Goal: Task Accomplishment & Management: Use online tool/utility

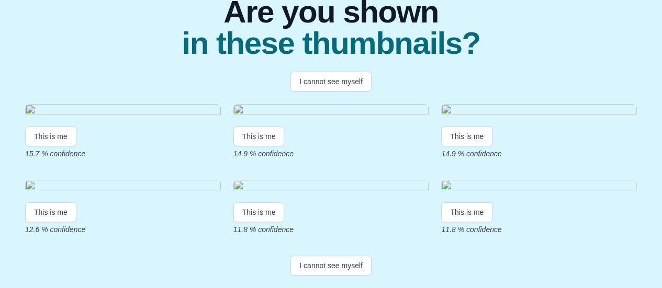
scroll to position [286, 0]
click at [342, 265] on button "I cannot see myself" at bounding box center [330, 266] width 81 height 20
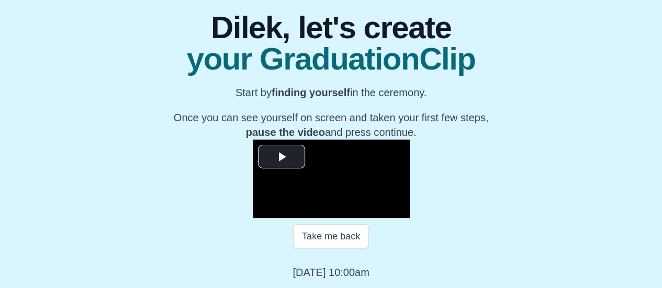
scroll to position [126, 0]
click at [282, 157] on span "Video Player" at bounding box center [282, 157] width 0 height 0
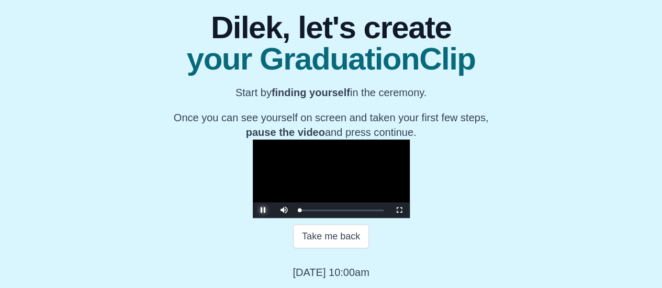
click at [263, 210] on span "Video Player" at bounding box center [263, 210] width 0 height 0
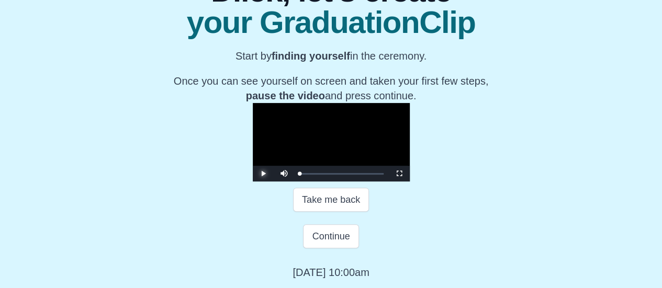
click at [263, 174] on span "Video Player" at bounding box center [263, 174] width 0 height 0
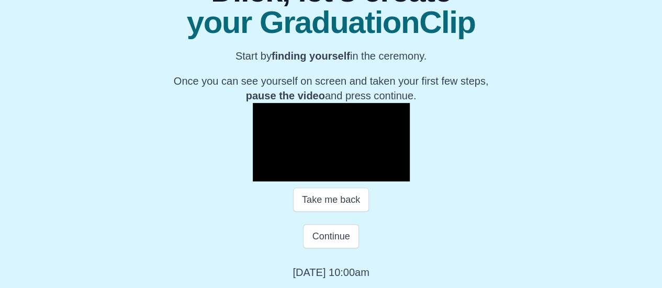
scroll to position [227, 0]
click at [334, 237] on button "Continue" at bounding box center [330, 236] width 55 height 24
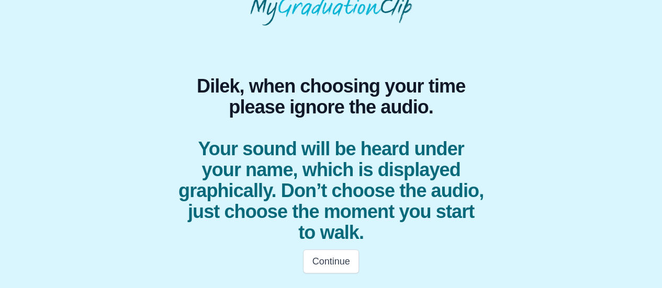
scroll to position [52, 0]
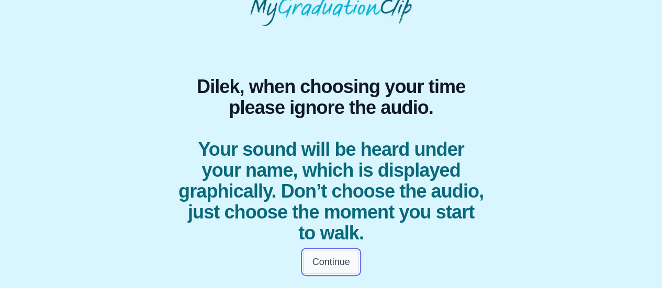
click at [330, 264] on button "Continue" at bounding box center [330, 262] width 55 height 24
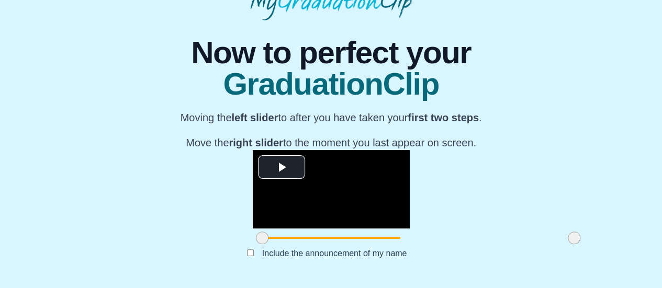
scroll to position [122, 0]
click at [282, 167] on span "Video Player" at bounding box center [282, 167] width 0 height 0
click at [253, 248] on div at bounding box center [262, 238] width 19 height 19
click at [256, 244] on span at bounding box center [262, 238] width 13 height 13
click at [262, 239] on span at bounding box center [418, 238] width 312 height 2
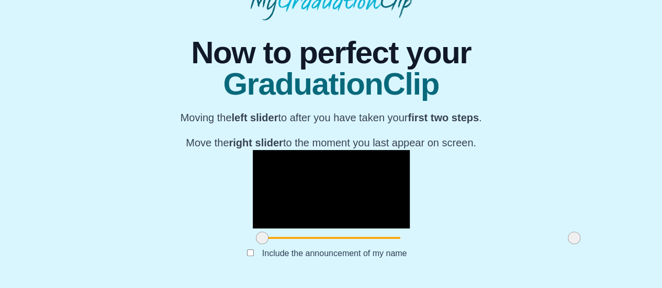
scroll to position [165, 0]
click at [253, 239] on div at bounding box center [262, 238] width 19 height 19
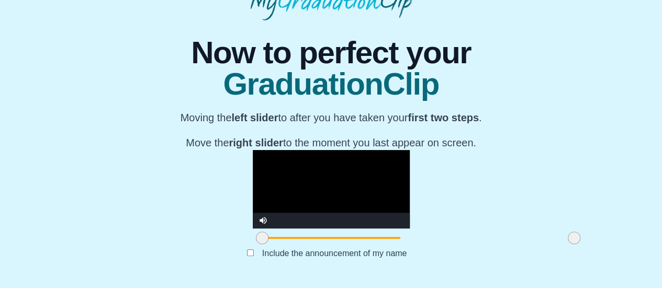
click at [329, 150] on video "Video Player" at bounding box center [331, 189] width 157 height 78
drag, startPoint x: 174, startPoint y: 238, endPoint x: 193, endPoint y: 239, distance: 18.9
click at [275, 239] on span at bounding box center [281, 238] width 13 height 13
click at [302, 165] on video "Video Player" at bounding box center [331, 189] width 157 height 78
click at [312, 150] on video "Video Player" at bounding box center [331, 189] width 157 height 78
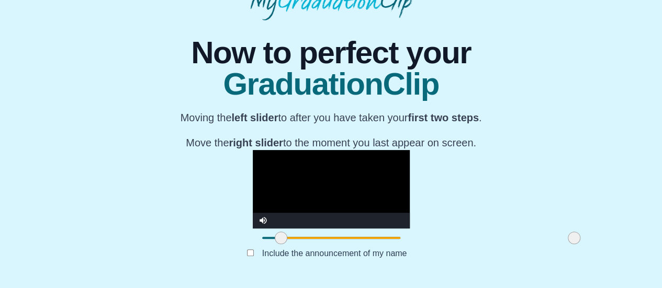
click at [312, 150] on video "Video Player" at bounding box center [331, 189] width 157 height 78
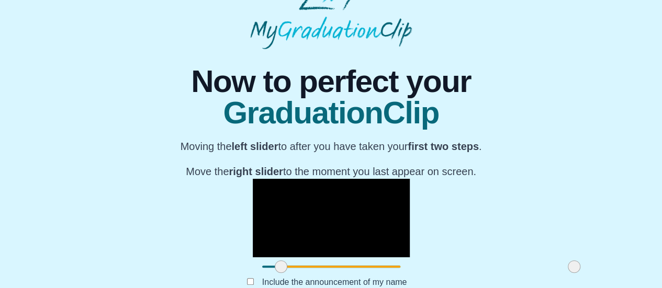
scroll to position [26, 0]
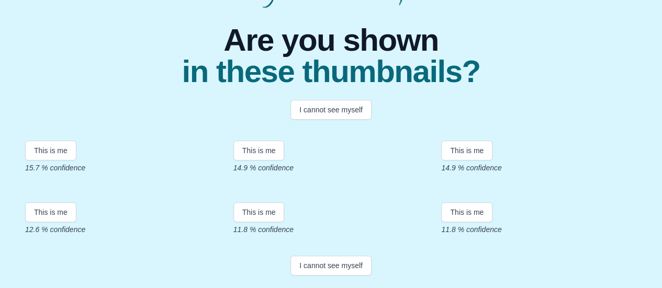
scroll to position [286, 0]
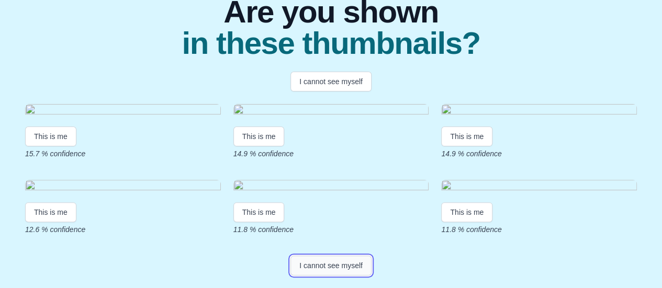
click at [342, 266] on button "I cannot see myself" at bounding box center [330, 266] width 81 height 20
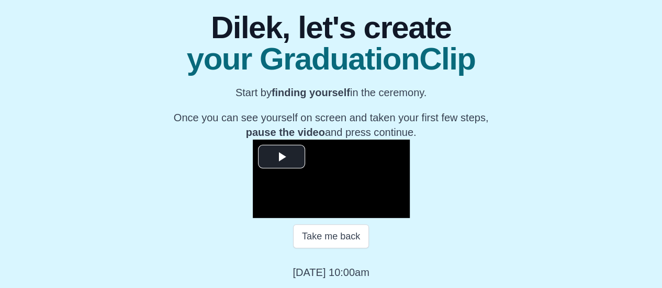
scroll to position [160, 0]
click at [282, 157] on span "Video Player" at bounding box center [282, 157] width 0 height 0
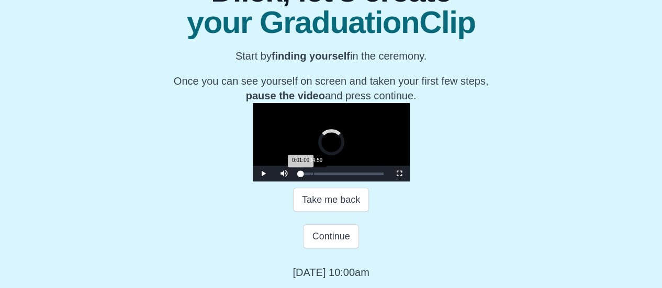
drag, startPoint x: 216, startPoint y: 230, endPoint x: 226, endPoint y: 231, distance: 10.5
click at [300, 175] on div "Loaded : 0% 0:04:59 0:01:09 Progress : 0%" at bounding box center [342, 174] width 84 height 3
click at [300, 175] on div "0:05:04 Progress : 0%" at bounding box center [302, 174] width 5 height 3
click at [300, 175] on div "0:05:22 Progress : 0%" at bounding box center [302, 174] width 5 height 3
drag, startPoint x: 227, startPoint y: 231, endPoint x: 237, endPoint y: 231, distance: 9.9
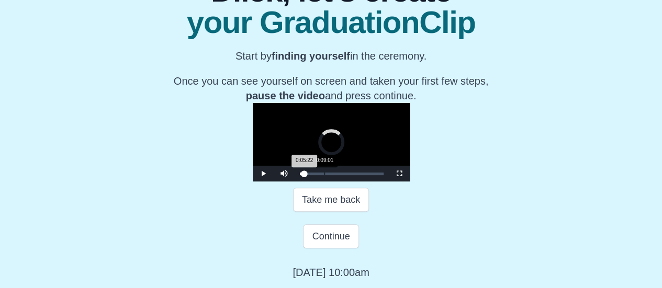
click at [300, 175] on div "Loaded : 0% 0:09:01 0:05:22 Progress : 0%" at bounding box center [342, 174] width 84 height 3
click at [328, 128] on video "Video Player" at bounding box center [331, 142] width 157 height 78
click at [263, 174] on span "Video Player" at bounding box center [263, 174] width 0 height 0
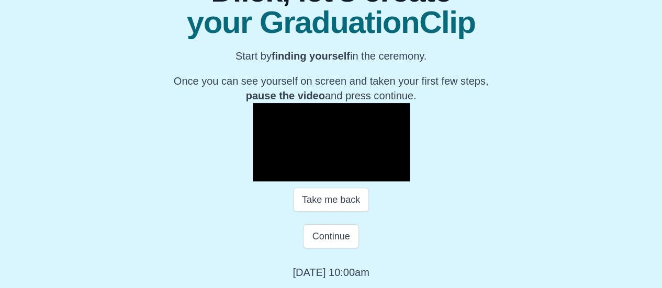
scroll to position [227, 0]
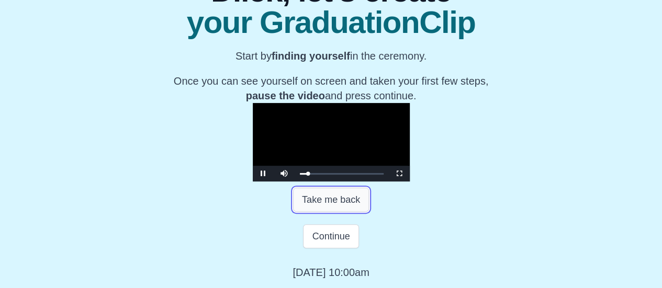
click at [339, 199] on button "Take me back" at bounding box center [331, 200] width 76 height 24
click at [323, 127] on video "Video Player" at bounding box center [331, 142] width 157 height 78
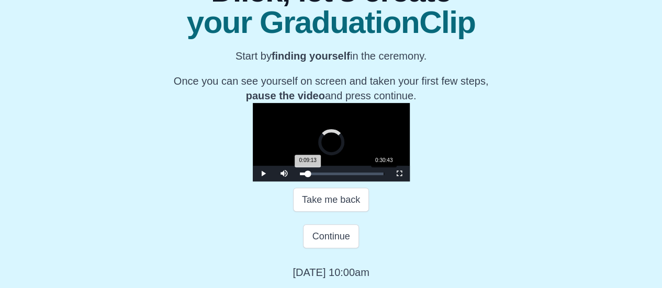
drag, startPoint x: 237, startPoint y: 175, endPoint x: 296, endPoint y: 174, distance: 59.7
click at [300, 174] on div "Loaded : 0% 0:30:43 0:09:13 Progress : 0%" at bounding box center [342, 174] width 84 height 3
drag, startPoint x: 296, startPoint y: 174, endPoint x: 278, endPoint y: 174, distance: 17.8
click at [300, 174] on div "0:30:43 Progress : 0%" at bounding box center [313, 174] width 27 height 3
drag, startPoint x: 278, startPoint y: 174, endPoint x: 291, endPoint y: 174, distance: 13.1
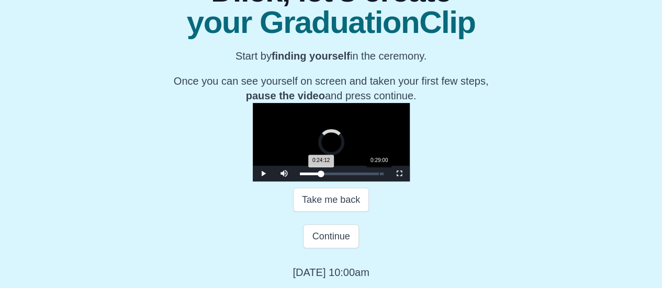
click at [300, 174] on div "Loaded : 0% 0:29:00 0:24:12 Progress : 0%" at bounding box center [342, 174] width 84 height 3
drag, startPoint x: 291, startPoint y: 174, endPoint x: 300, endPoint y: 175, distance: 9.0
click at [300, 175] on div "0:32:16 Progress : 0%" at bounding box center [314, 174] width 28 height 3
drag, startPoint x: 300, startPoint y: 175, endPoint x: 325, endPoint y: 176, distance: 25.1
click at [325, 176] on div "Loaded : 0% 0:41:29 0:32:16 Progress : 0%" at bounding box center [342, 174] width 94 height 16
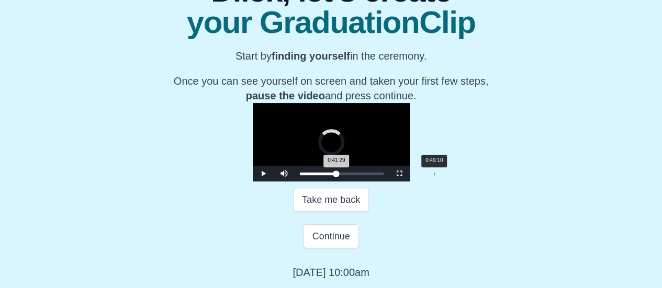
drag, startPoint x: 325, startPoint y: 176, endPoint x: 346, endPoint y: 174, distance: 21.0
click at [346, 174] on div "Loaded : 0% 0:49:10 0:41:29 Progress : 0%" at bounding box center [342, 174] width 84 height 3
drag, startPoint x: 346, startPoint y: 174, endPoint x: 357, endPoint y: 174, distance: 10.5
click at [357, 174] on div "Loaded : 0% 0:52:49 0:49:10 Progress : 0%" at bounding box center [342, 174] width 84 height 3
drag, startPoint x: 357, startPoint y: 174, endPoint x: 366, endPoint y: 174, distance: 8.9
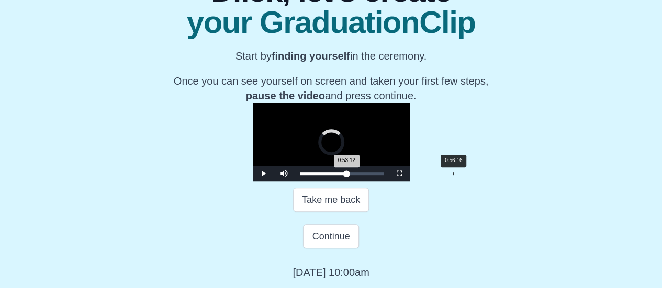
click at [366, 174] on div "Loaded : 0% 0:56:16 0:53:12 Progress : 0%" at bounding box center [342, 174] width 84 height 3
drag, startPoint x: 366, startPoint y: 174, endPoint x: 376, endPoint y: 174, distance: 9.9
click at [376, 174] on div "Loaded : 0% 0:59:55 0:56:16 Progress : 0%" at bounding box center [342, 174] width 84 height 3
drag, startPoint x: 376, startPoint y: 174, endPoint x: 386, endPoint y: 174, distance: 9.9
click at [384, 174] on div "Loaded : 0% 1:03:34 1:03:34 Progress : 0%" at bounding box center [342, 174] width 84 height 3
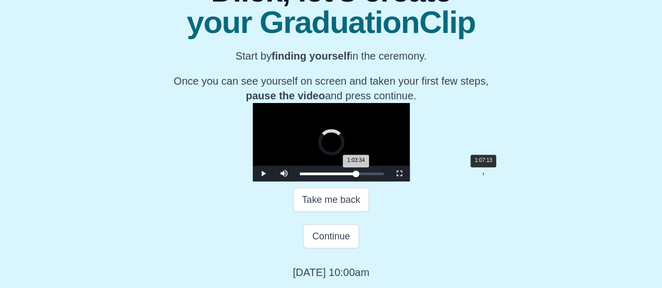
drag, startPoint x: 386, startPoint y: 174, endPoint x: 396, endPoint y: 174, distance: 9.9
click at [384, 174] on div "Loaded : 0% 1:07:13 1:03:34 Progress : 0%" at bounding box center [342, 174] width 84 height 3
click at [475, 174] on div "1:04:20" at bounding box center [475, 174] width 1 height 3
click at [357, 174] on div "1:04:32 Progress : 0%" at bounding box center [328, 174] width 57 height 3
click at [467, 174] on div "1:01:27" at bounding box center [467, 174] width 1 height 3
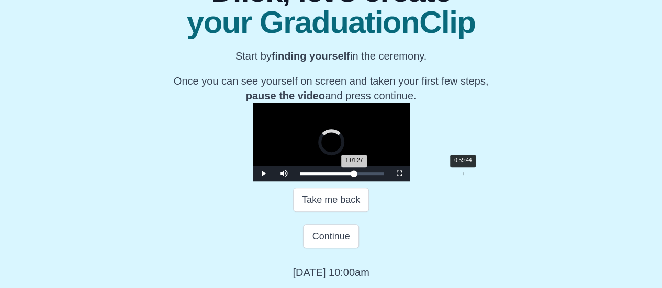
click at [354, 174] on div "1:01:27 Progress : 0%" at bounding box center [327, 174] width 54 height 3
click at [457, 174] on div "0:57:37" at bounding box center [457, 174] width 1 height 3
click at [451, 174] on div "0:55:30" at bounding box center [451, 174] width 1 height 3
click at [447, 174] on div "0:53:58" at bounding box center [447, 174] width 1 height 3
click at [347, 174] on div "0:53:58 Progress : 0%" at bounding box center [324, 174] width 48 height 3
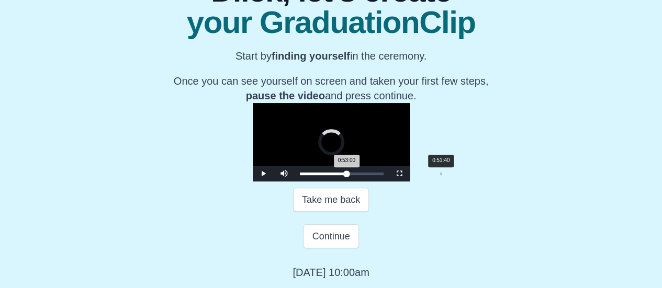
click at [347, 174] on div "0:53:00 Progress : 0%" at bounding box center [323, 174] width 47 height 3
click at [345, 174] on div "0:51:40 Progress : 0%" at bounding box center [323, 174] width 46 height 3
click at [345, 173] on div "0:50:53 Progress : 0%" at bounding box center [322, 174] width 45 height 3
click at [347, 174] on div "0:53:23 Progress : 0%" at bounding box center [323, 174] width 47 height 3
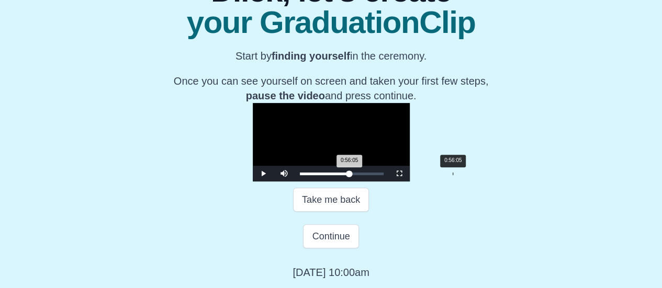
click at [350, 174] on div "0:56:05 Progress : 0%" at bounding box center [325, 174] width 50 height 3
click at [457, 174] on div "0:57:37" at bounding box center [457, 174] width 1 height 3
click at [351, 174] on div "0:57:37 Progress : 0%" at bounding box center [325, 174] width 51 height 3
click at [378, 173] on div "Loaded : 0% 1:00:41 0:58:57 Progress : 0%" at bounding box center [342, 174] width 84 height 3
click at [469, 173] on div "1:02:13" at bounding box center [469, 174] width 1 height 3
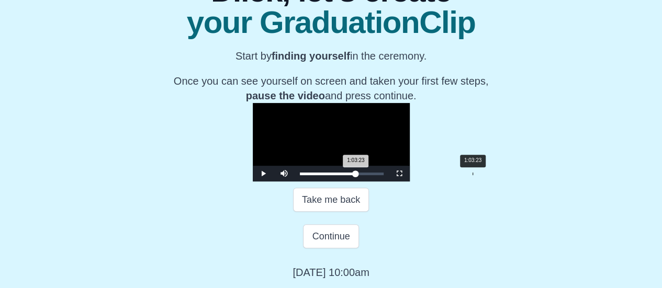
click at [356, 174] on div "1:03:23 Progress : 0%" at bounding box center [328, 174] width 56 height 3
click at [477, 174] on div "1:04:55" at bounding box center [477, 174] width 1 height 3
click at [357, 174] on div "1:04:55 Progress : 0%" at bounding box center [329, 174] width 58 height 3
click at [358, 174] on div "1:06:04 Progress : 0%" at bounding box center [329, 174] width 59 height 3
click at [487, 173] on div "1:08:45" at bounding box center [487, 174] width 1 height 3
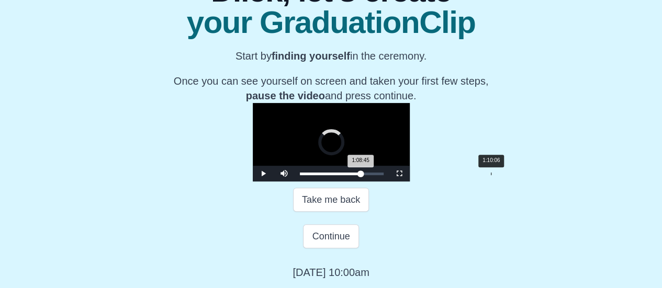
click at [361, 173] on div "1:08:45 Progress : 0%" at bounding box center [330, 174] width 61 height 3
click at [496, 173] on div "1:11:50" at bounding box center [496, 174] width 1 height 3
click at [364, 173] on div "1:11:50 Progress : 0%" at bounding box center [332, 174] width 64 height 3
click at [365, 173] on div "1:13:10 Progress : 0%" at bounding box center [332, 174] width 65 height 3
click at [507, 174] on div "1:16:03" at bounding box center [507, 174] width 1 height 3
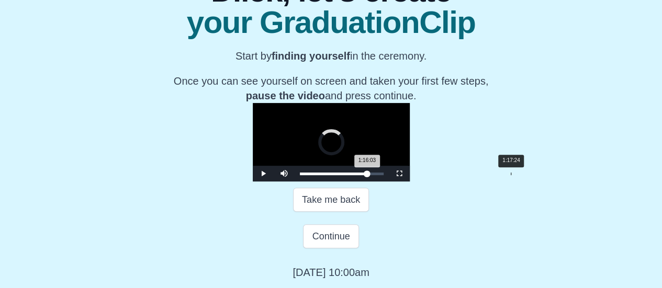
click at [367, 174] on div "1:16:03 Progress : 0%" at bounding box center [334, 174] width 68 height 3
click at [515, 173] on div "1:18:56" at bounding box center [515, 174] width 1 height 3
click at [389, 172] on div "Loaded : 0% 1:21:03 1:18:56 Progress : 0%" at bounding box center [342, 174] width 94 height 16
click at [389, 172] on div "Loaded : 0% 1:22:58 1:21:03 Progress : 0%" at bounding box center [342, 174] width 94 height 16
click at [373, 173] on div "1:22:58 Progress : 0%" at bounding box center [336, 174] width 73 height 3
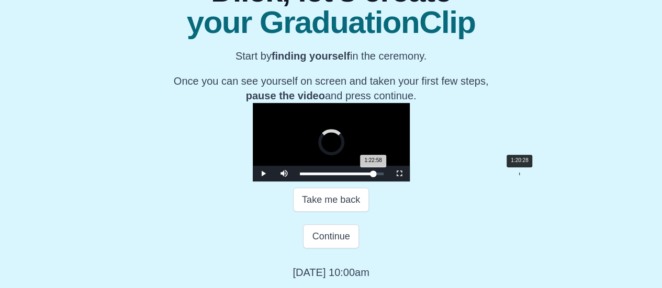
click at [519, 174] on div "1:20:28" at bounding box center [519, 174] width 1 height 3
click at [377, 172] on div "Loaded : 0% 1:00:30 1:00:30 Progress : 0%" at bounding box center [342, 174] width 94 height 16
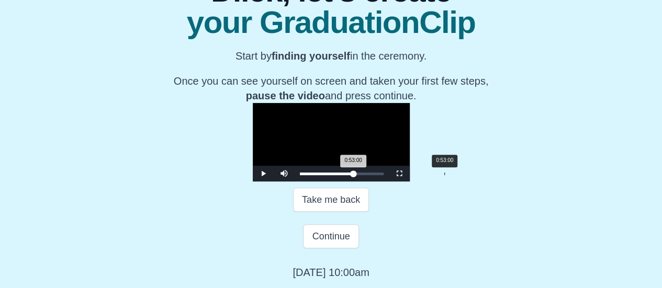
click at [444, 174] on div "0:53:00" at bounding box center [444, 174] width 1 height 3
click at [432, 174] on div "0:48:24" at bounding box center [432, 174] width 1 height 3
click at [332, 172] on div "Loaded : 0% 0:43:47 0:48:24 Progress : 0%" at bounding box center [342, 174] width 94 height 16
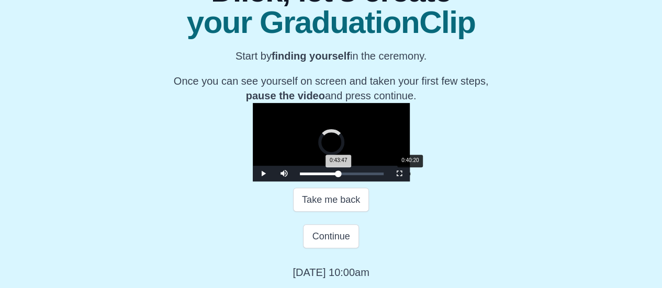
click at [322, 171] on div "Loaded : 0% 0:40:20 0:43:47 Progress : 0%" at bounding box center [342, 174] width 94 height 16
click at [311, 172] on div "Loaded : 0% 0:36:18 0:40:20 Progress : 0%" at bounding box center [342, 174] width 94 height 16
click at [403, 175] on div "0:38:01" at bounding box center [403, 174] width 1 height 3
click at [408, 175] on div "0:39:34" at bounding box center [408, 174] width 1 height 3
click at [412, 175] on div "0:41:06" at bounding box center [412, 174] width 1 height 3
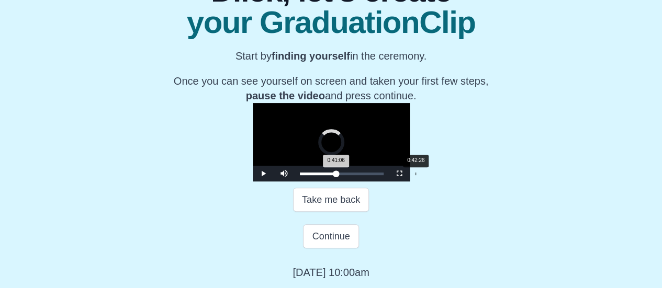
click at [328, 174] on div "0:41:06 Progress : 0%" at bounding box center [318, 174] width 37 height 3
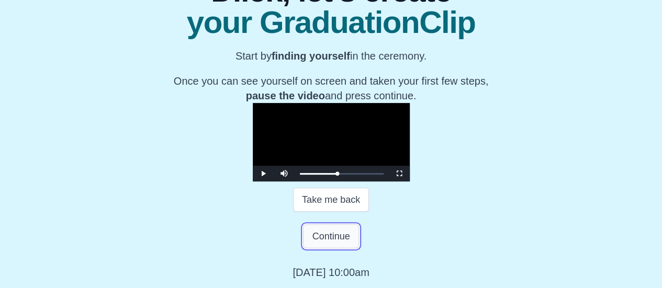
click at [331, 238] on button "Continue" at bounding box center [330, 236] width 55 height 24
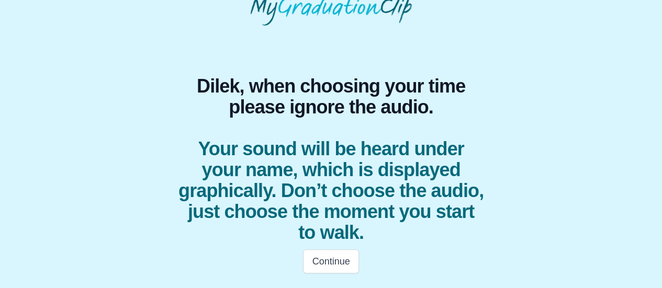
scroll to position [52, 0]
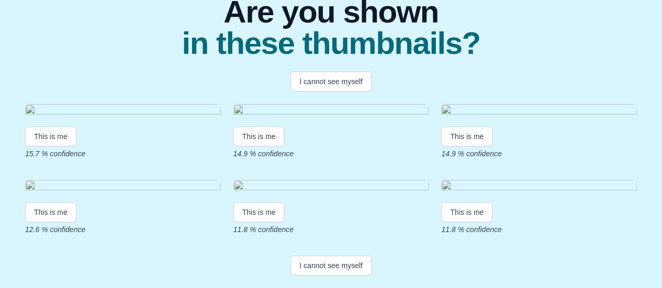
scroll to position [286, 0]
click at [350, 264] on button "I cannot see myself" at bounding box center [330, 266] width 81 height 20
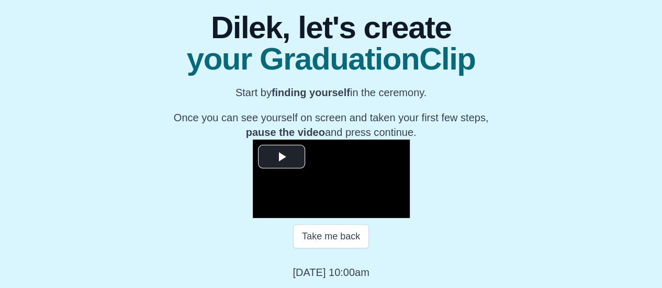
scroll to position [126, 0]
click at [282, 157] on span "Video Player" at bounding box center [282, 157] width 0 height 0
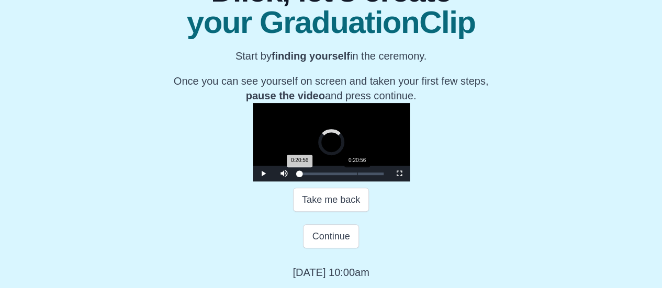
click at [295, 182] on div "Loaded : 0% 0:20:56 0:20:56 Progress : 0%" at bounding box center [342, 174] width 94 height 16
click at [309, 182] on div "Loaded : 0% 0:35:32 0:35:32 Progress : 0%" at bounding box center [342, 174] width 94 height 16
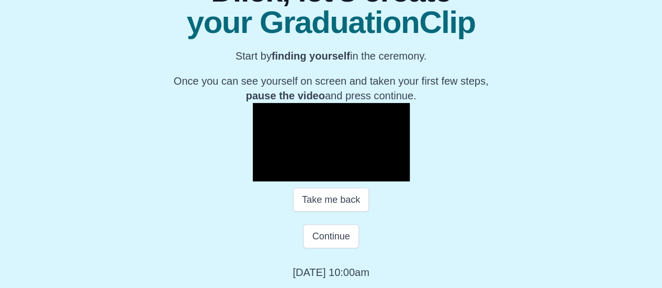
scroll to position [181, 0]
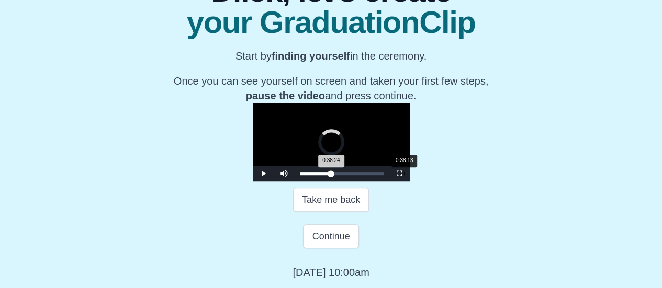
click at [317, 182] on div "Loaded : 0% 0:38:13 0:38:24 Progress : 0%" at bounding box center [342, 174] width 94 height 16
click at [322, 175] on div "Loaded : 0% 0:40:20 0:40:20 Progress : 0%" at bounding box center [342, 174] width 84 height 3
click at [414, 175] on div "0:42:03" at bounding box center [414, 174] width 1 height 3
click at [422, 175] on div "0:44:45" at bounding box center [422, 174] width 1 height 3
click at [339, 182] on div "Loaded : 0% 0:46:28 0:46:28 Progress : 0%" at bounding box center [342, 174] width 94 height 16
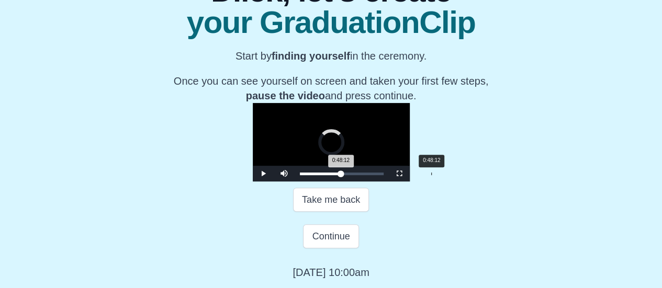
click at [344, 182] on div "Loaded : 0% 0:48:12 0:48:12 Progress : 0%" at bounding box center [342, 174] width 94 height 16
click at [350, 182] on div "Loaded : 0% 0:50:19 0:50:19 Progress : 0%" at bounding box center [342, 174] width 94 height 16
click at [346, 175] on div "0:51:51 Progress : 0%" at bounding box center [323, 174] width 46 height 3
click at [347, 175] on div "0:53:12 Progress : 0%" at bounding box center [323, 174] width 47 height 3
click at [362, 175] on div "Loaded : 0% 0:54:55 0:54:55 Progress : 0%" at bounding box center [342, 174] width 84 height 3
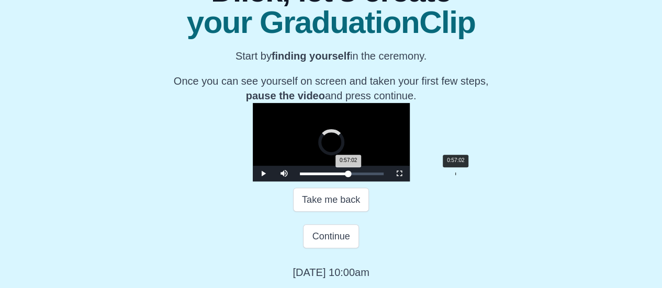
click at [455, 175] on div "0:57:02" at bounding box center [455, 174] width 1 height 3
click at [460, 175] on div "0:58:46" at bounding box center [460, 174] width 1 height 3
click at [377, 175] on div "Loaded : 0% 1:00:18 1:00:18 Progress : 0%" at bounding box center [342, 174] width 84 height 3
click at [381, 182] on div "Loaded : 0% 1:01:39 1:01:50 Progress : 0%" at bounding box center [342, 174] width 94 height 16
click at [384, 175] on div "Loaded : 0% 1:03:23 1:03:23 Progress : 0%" at bounding box center [342, 174] width 84 height 3
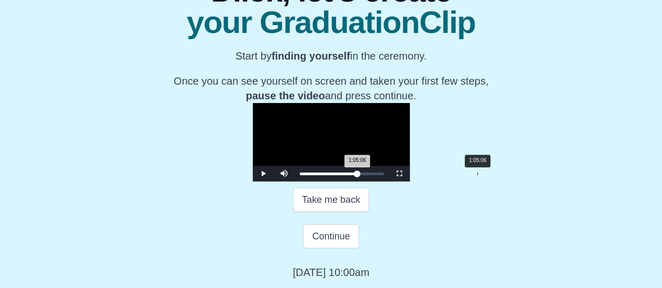
click at [384, 175] on div "Loaded : 0% 1:05:06 1:05:06 Progress : 0%" at bounding box center [342, 174] width 84 height 3
click at [481, 175] on div "1:06:38" at bounding box center [481, 174] width 1 height 3
click at [384, 175] on div "Loaded : 0% 1:07:59 1:08:11 Progress : 0%" at bounding box center [342, 174] width 84 height 3
click at [490, 175] on div "1:09:43" at bounding box center [490, 174] width 1 height 3
click at [494, 175] on div "1:11:27" at bounding box center [494, 174] width 1 height 3
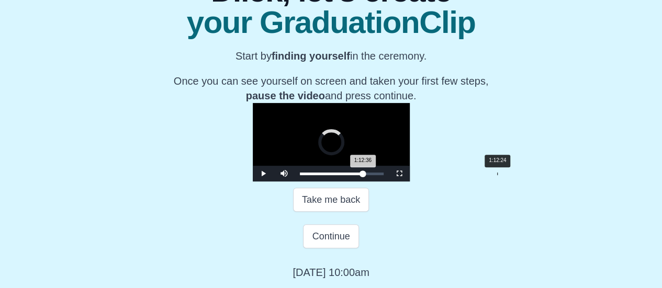
click at [363, 175] on div "1:12:36 Progress : 0%" at bounding box center [331, 174] width 63 height 3
click at [364, 175] on div "1:13:45 Progress : 0%" at bounding box center [332, 174] width 64 height 3
click at [365, 175] on div "1:13:48 Progress : 0%" at bounding box center [332, 174] width 65 height 3
click at [509, 175] on div "1:16:38" at bounding box center [509, 174] width 1 height 3
click at [368, 175] on div "1:16:38 Progress : 0%" at bounding box center [334, 174] width 68 height 3
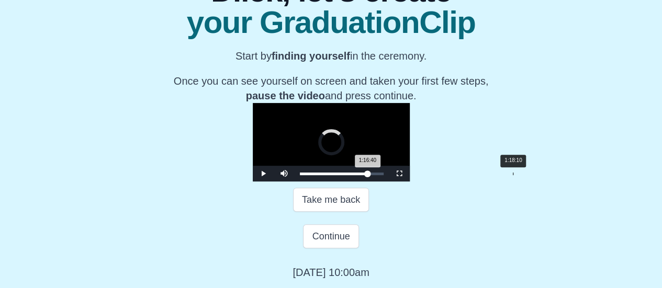
click at [513, 175] on div "1:18:10" at bounding box center [513, 174] width 1 height 3
click at [369, 175] on div "1:19:31 Progress : 0%" at bounding box center [334, 174] width 69 height 3
click at [372, 175] on div "1:21:03 Progress : 0%" at bounding box center [336, 174] width 72 height 3
click at [384, 175] on div "Loaded : 0% 1:19:08 1:19:08 Progress : 0%" at bounding box center [342, 174] width 84 height 3
click at [367, 175] on div "1:15:40 Progress : 0%" at bounding box center [333, 174] width 67 height 3
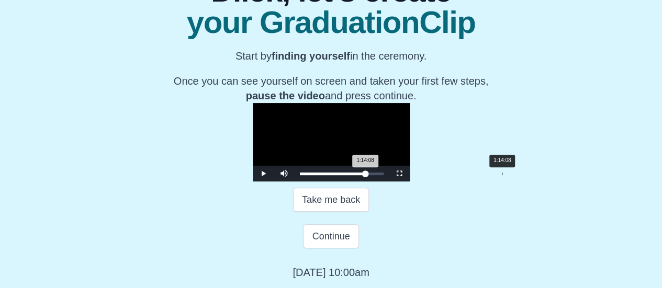
click at [384, 175] on div "Loaded : 0% 1:14:08 1:14:08 Progress : 0%" at bounding box center [342, 174] width 84 height 3
click at [366, 175] on div "1:14:11 Progress : 0%" at bounding box center [333, 174] width 66 height 3
click at [364, 175] on div "1:11:04 Progress : 0%" at bounding box center [332, 174] width 64 height 3
click at [363, 175] on div "1:09:31 Progress : 0%" at bounding box center [331, 174] width 63 height 3
click at [362, 175] on div "1:09:33 Progress : 0%" at bounding box center [331, 174] width 62 height 3
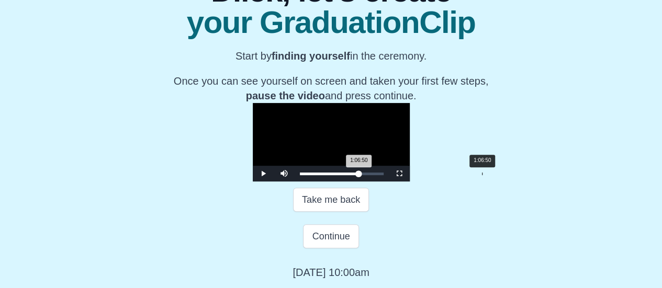
click at [359, 175] on div "1:06:50 Progress : 0%" at bounding box center [329, 174] width 59 height 3
click at [358, 175] on div "1:05:41 Progress : 0%" at bounding box center [329, 174] width 58 height 3
click at [386, 182] on div "Loaded : 0% 1:03:46 1:03:46 Progress : 0%" at bounding box center [342, 174] width 94 height 16
click at [380, 175] on div "Loaded : 0% 1:01:27 1:03:48 Progress : 0%" at bounding box center [342, 174] width 84 height 3
click at [354, 175] on div "1:01:29 Progress : 0%" at bounding box center [327, 174] width 54 height 3
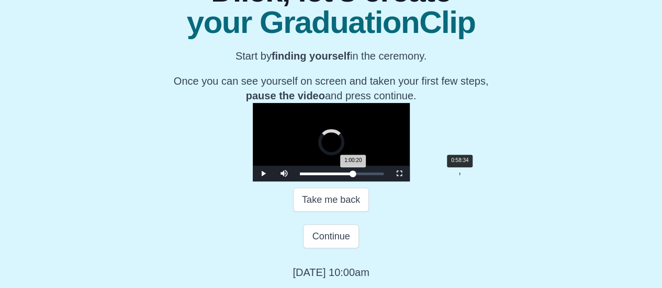
click at [459, 175] on div "0:58:34" at bounding box center [459, 174] width 1 height 3
click at [455, 175] on div "0:56:51" at bounding box center [455, 174] width 1 height 3
click at [349, 175] on div "0:55:42 Progress : 0%" at bounding box center [324, 174] width 49 height 3
click at [348, 175] on div "0:54:21 Progress : 0%" at bounding box center [324, 174] width 48 height 3
click at [348, 175] on div "0:53:23 Progress : 0%" at bounding box center [324, 174] width 48 height 3
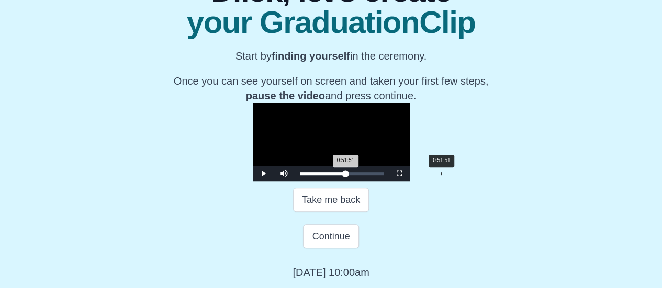
click at [346, 175] on div "0:51:51 Progress : 0%" at bounding box center [323, 174] width 46 height 3
click at [345, 175] on div "0:50:30 Progress : 0%" at bounding box center [322, 174] width 45 height 3
click at [345, 175] on div "Loaded : 0% 0:48:47 0:50:32 Progress : 0%" at bounding box center [342, 174] width 84 height 3
click at [342, 175] on div "0:47:38 Progress : 0%" at bounding box center [321, 174] width 43 height 3
click at [340, 175] on div "0:46:40 Progress : 0%" at bounding box center [320, 174] width 41 height 3
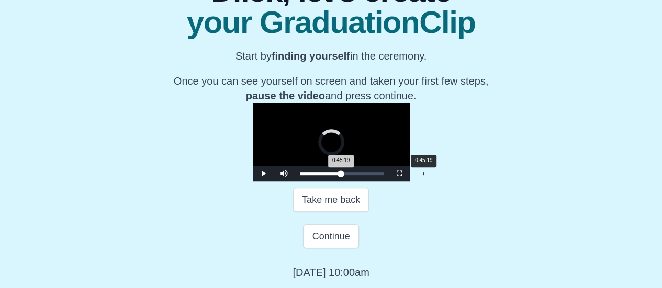
click at [336, 175] on div "0:45:19 Progress : 0%" at bounding box center [320, 174] width 41 height 3
click at [331, 175] on div "Loaded : 0% 0:43:24 0:43:24 Progress : 0%" at bounding box center [342, 174] width 84 height 3
click at [326, 175] on div "Loaded : 0% 0:41:40 0:41:40 Progress : 0%" at bounding box center [342, 174] width 84 height 3
click at [322, 175] on div "0:40:20 Progress : 0%" at bounding box center [318, 174] width 36 height 3
click at [319, 175] on div "0:38:59 Progress : 0%" at bounding box center [318, 174] width 36 height 3
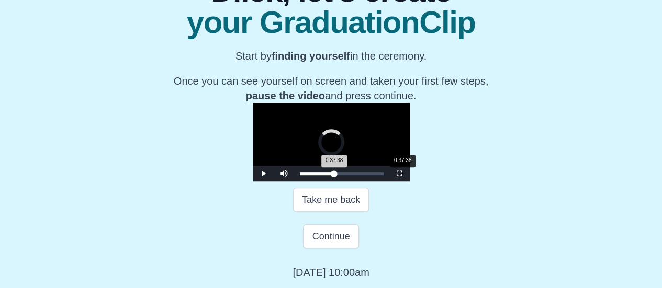
click at [315, 175] on div "0:37:38 Progress : 0%" at bounding box center [317, 174] width 35 height 3
click at [312, 175] on div "0:36:29 Progress : 0%" at bounding box center [316, 174] width 33 height 3
click at [309, 175] on div "0:35:20 Progress : 0%" at bounding box center [315, 174] width 31 height 3
click at [305, 175] on div "0:33:48 Progress : 0%" at bounding box center [315, 174] width 31 height 3
click at [319, 175] on div "Loaded : 0% 0:38:59 0:34:02 Progress : 0%" at bounding box center [342, 174] width 84 height 3
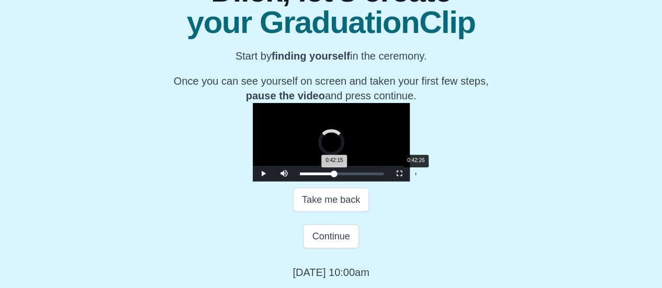
click at [328, 175] on div "Loaded : 0% 0:42:26 0:42:15 Progress : 0%" at bounding box center [342, 174] width 84 height 3
click at [333, 175] on div "Loaded : 0% 0:44:22 0:44:22 Progress : 0%" at bounding box center [342, 174] width 84 height 3
click at [426, 175] on div "0:46:17" at bounding box center [426, 174] width 1 height 3
click at [344, 175] on div "Loaded : 0% 0:48:24 0:48:24 Progress : 0%" at bounding box center [342, 174] width 84 height 3
click at [350, 175] on div "Loaded : 0% 0:50:19 0:48:26 Progress : 0%" at bounding box center [342, 174] width 84 height 3
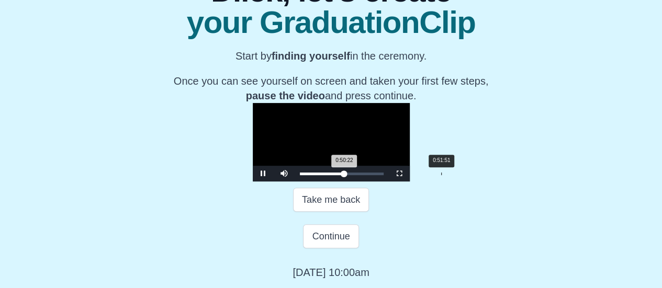
click at [354, 175] on div "Loaded : 0% 0:51:51 0:50:22 Progress : 0%" at bounding box center [342, 174] width 84 height 3
click at [347, 175] on div "0:53:12 Progress : 0%" at bounding box center [323, 174] width 47 height 3
click at [363, 175] on div "Loaded : 0% 0:55:07 0:55:19 Progress : 0%" at bounding box center [342, 174] width 84 height 3
click at [357, 175] on div "Loaded : 0% 0:53:12 0:53:12 Progress : 0%" at bounding box center [342, 174] width 84 height 3
click at [363, 175] on div "Loaded : 0% 0:55:30 0:55:19 Progress : 0%" at bounding box center [342, 174] width 84 height 3
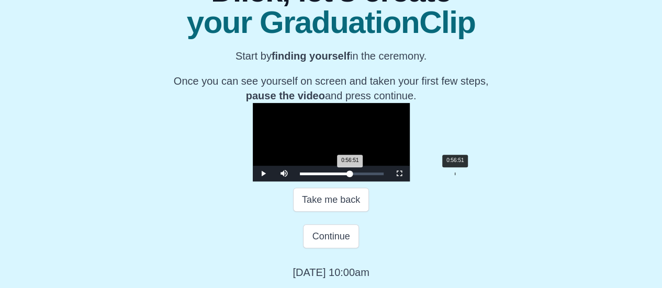
click at [367, 175] on div "Loaded : 0% 0:56:51 0:56:51 Progress : 0%" at bounding box center [342, 174] width 84 height 3
drag, startPoint x: 367, startPoint y: 218, endPoint x: 376, endPoint y: 218, distance: 8.4
click at [353, 175] on div "0:59:55 Progress : 0%" at bounding box center [326, 174] width 53 height 3
click at [392, 103] on video "Video Player" at bounding box center [331, 142] width 157 height 78
click at [263, 174] on span "Video Player" at bounding box center [263, 174] width 0 height 0
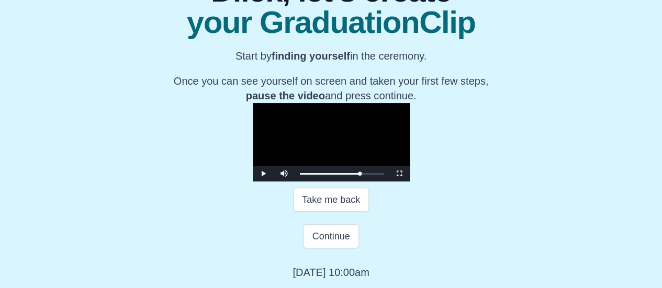
click at [343, 118] on video "Video Player" at bounding box center [331, 142] width 157 height 78
click at [263, 174] on span "Video Player" at bounding box center [263, 174] width 0 height 0
click at [334, 133] on video "Video Player" at bounding box center [331, 142] width 157 height 78
click at [333, 249] on button "Continue" at bounding box center [330, 236] width 55 height 24
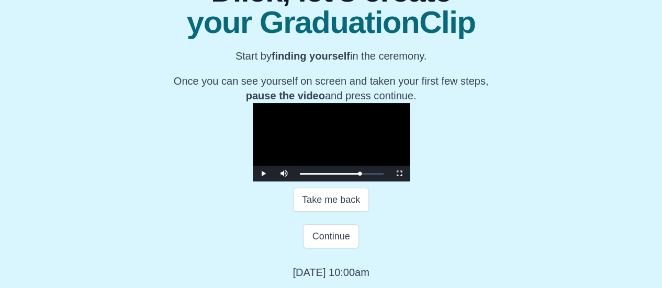
scroll to position [52, 0]
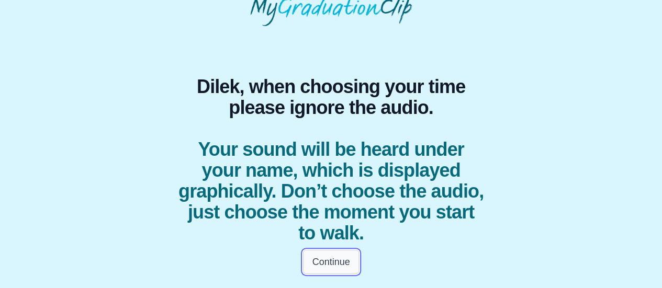
click at [334, 258] on button "Continue" at bounding box center [330, 262] width 55 height 24
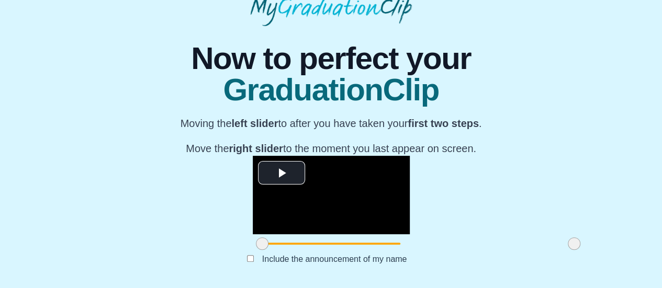
click at [660, 279] on body "**********" at bounding box center [331, 121] width 662 height 346
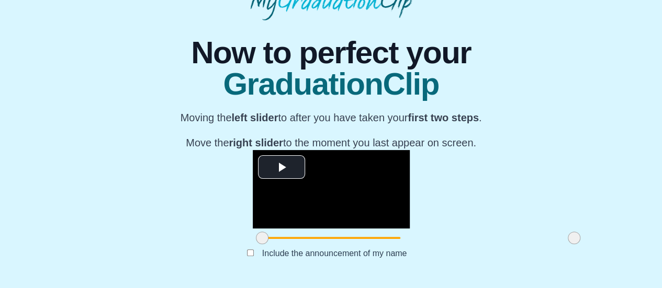
scroll to position [136, 0]
click at [282, 167] on span "Video Player" at bounding box center [282, 167] width 0 height 0
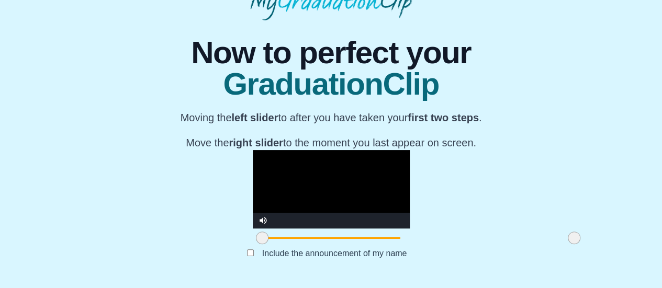
click at [253, 150] on video "Video Player" at bounding box center [331, 189] width 157 height 78
drag, startPoint x: 483, startPoint y: 236, endPoint x: 428, endPoint y: 233, distance: 56.1
click at [513, 233] on span at bounding box center [519, 238] width 13 height 13
click at [512, 233] on span at bounding box center [518, 238] width 13 height 13
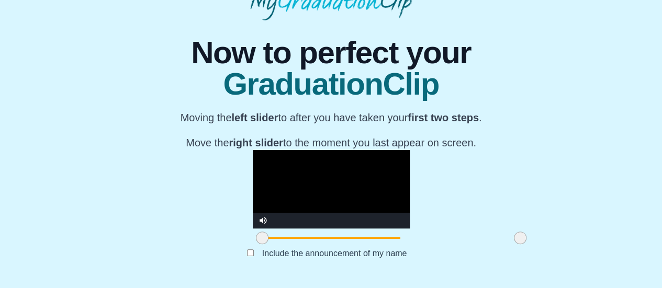
click at [514, 236] on span at bounding box center [520, 238] width 13 height 13
click at [617, 193] on div "**********" at bounding box center [330, 150] width 645 height 260
drag, startPoint x: 614, startPoint y: 211, endPoint x: 662, endPoint y: 24, distance: 193.9
click at [662, 24] on html "**********" at bounding box center [331, 115] width 662 height 346
click at [518, 239] on span at bounding box center [524, 238] width 13 height 13
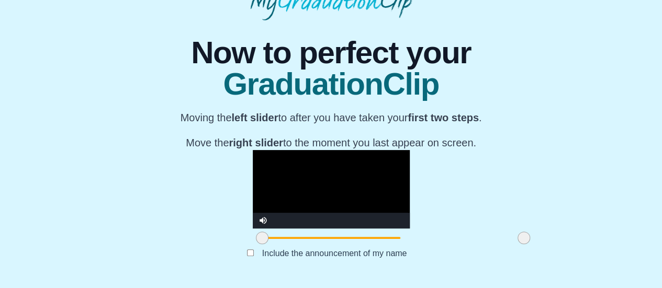
click at [342, 150] on video "Video Player" at bounding box center [331, 189] width 157 height 78
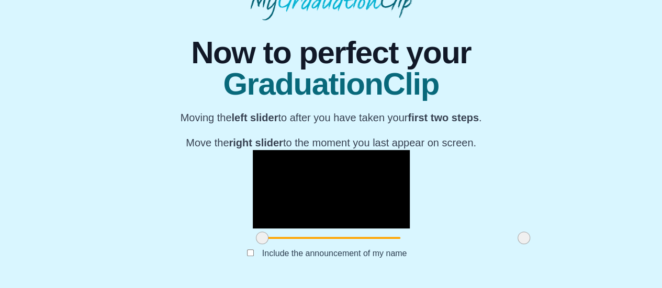
click at [571, 179] on div "**********" at bounding box center [330, 150] width 645 height 260
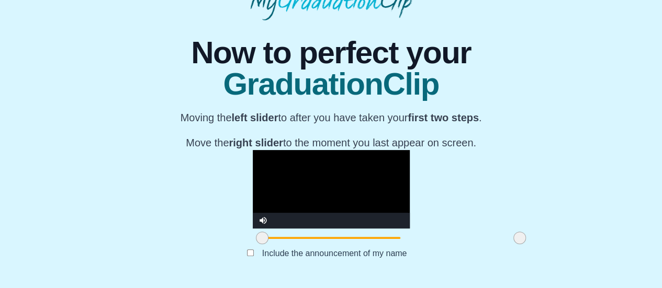
click at [513, 240] on span at bounding box center [519, 238] width 13 height 13
click at [316, 150] on video "Video Player" at bounding box center [331, 189] width 157 height 78
click at [514, 240] on span at bounding box center [520, 238] width 13 height 13
click at [529, 274] on div "**********" at bounding box center [330, 150] width 645 height 260
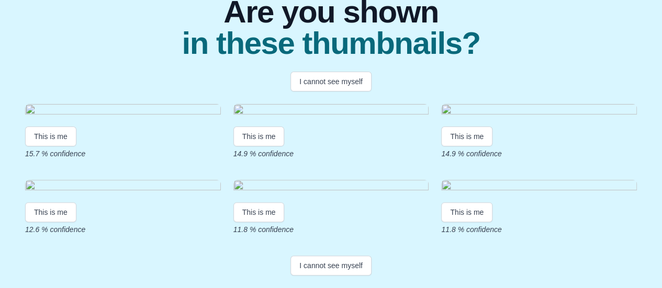
scroll to position [286, 0]
click at [333, 267] on button "I cannot see myself" at bounding box center [330, 266] width 81 height 20
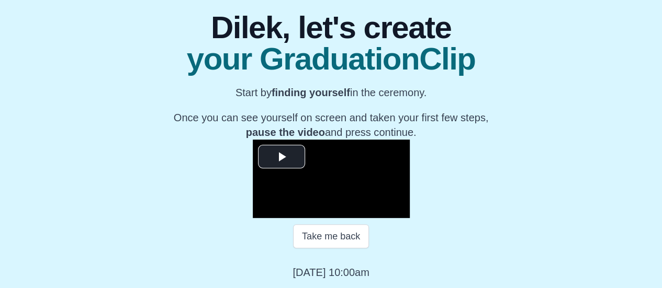
scroll to position [190, 0]
click at [282, 157] on span "Video Player" at bounding box center [282, 157] width 0 height 0
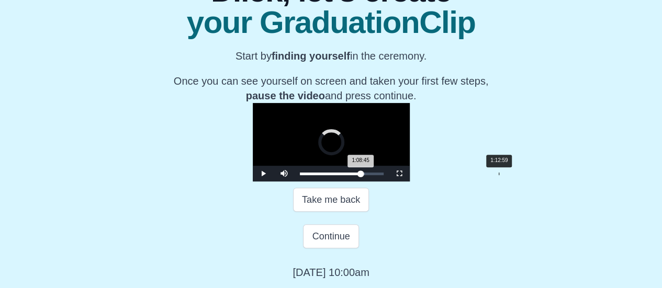
drag, startPoint x: 213, startPoint y: 210, endPoint x: 411, endPoint y: 216, distance: 197.9
click at [389, 182] on div "Loaded : 0% 1:12:59 1:08:45 Progress : 0%" at bounding box center [342, 174] width 94 height 16
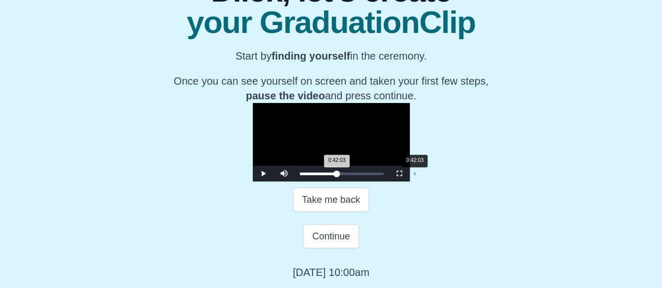
click at [327, 182] on div "Loaded : 0% 0:42:03 0:42:03 Progress : 0%" at bounding box center [342, 174] width 94 height 16
click at [335, 175] on div "Loaded : 0% 0:44:45 0:44:56 Progress : 0%" at bounding box center [342, 174] width 84 height 3
click at [340, 182] on div "Loaded : 0% 0:46:51 0:46:51 Progress : 0%" at bounding box center [342, 174] width 94 height 16
click at [351, 182] on div "Loaded : 0% 0:50:42 0:50:42 Progress : 0%" at bounding box center [342, 174] width 94 height 16
click at [346, 175] on div "0:52:14 Progress : 0%" at bounding box center [323, 174] width 46 height 3
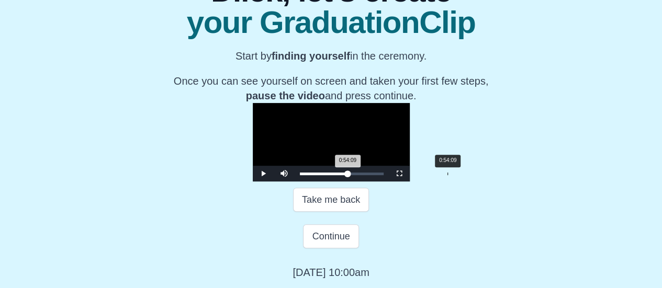
click at [360, 182] on div "Loaded : 0% 0:54:09 0:54:09 Progress : 0%" at bounding box center [342, 174] width 94 height 16
click at [349, 175] on div "0:55:19 Progress : 0%" at bounding box center [324, 174] width 49 height 3
click at [368, 175] on div "Loaded : 0% 0:57:02 0:57:02 Progress : 0%" at bounding box center [342, 174] width 84 height 3
click at [351, 175] on div "0:58:23 Progress : 0%" at bounding box center [325, 174] width 51 height 3
click at [352, 175] on div "0:59:32 Progress : 0%" at bounding box center [326, 174] width 52 height 3
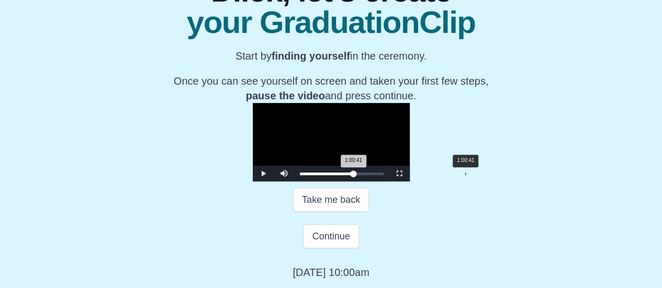
click at [354, 175] on div "1:00:41 Progress : 0%" at bounding box center [327, 174] width 54 height 3
click at [354, 175] on div "1:01:50 Progress : 0%" at bounding box center [327, 174] width 54 height 3
click at [384, 175] on div "Loaded : 0% 1:03:34 1:03:34 Progress : 0%" at bounding box center [342, 174] width 84 height 3
click at [356, 175] on div "1:04:55 Progress : 0%" at bounding box center [328, 174] width 57 height 3
click at [358, 175] on div "1:05:41 Progress : 0%" at bounding box center [329, 174] width 58 height 3
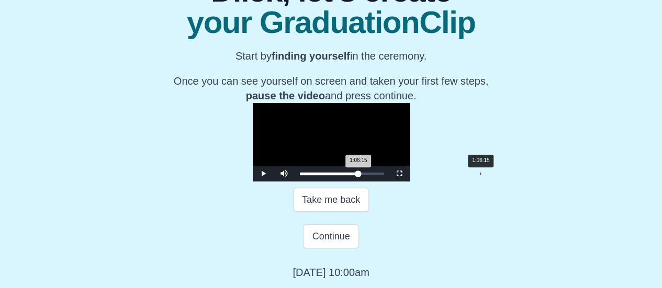
click at [358, 175] on div "1:06:15 Progress : 0%" at bounding box center [329, 174] width 59 height 3
click at [358, 175] on div "1:06:17 Progress : 0%" at bounding box center [329, 174] width 59 height 3
click at [359, 175] on div "1:06:27 Progress : 0%" at bounding box center [330, 174] width 60 height 3
click at [359, 175] on div "1:07:36 Progress : 0%" at bounding box center [330, 174] width 60 height 3
click at [479, 175] on div "1:05:41" at bounding box center [479, 174] width 1 height 3
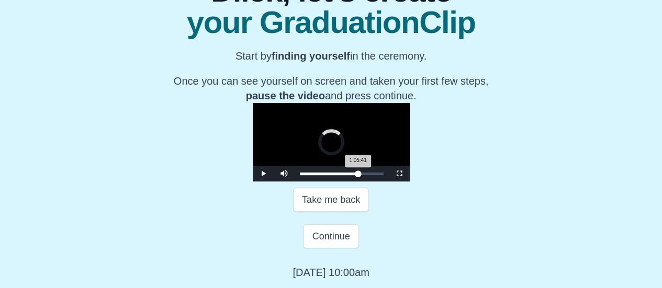
click at [358, 175] on div "1:05:41 Progress : 0%" at bounding box center [329, 174] width 58 height 3
click at [359, 175] on div "1:06:50 Progress : 0%" at bounding box center [329, 174] width 59 height 3
click at [357, 175] on div "1:04:55 Progress : 0%" at bounding box center [329, 174] width 58 height 3
click at [357, 175] on div "1:04:57 Progress : 0%" at bounding box center [329, 174] width 58 height 3
click at [357, 175] on div "1:04:43 Progress : 0%" at bounding box center [329, 174] width 58 height 3
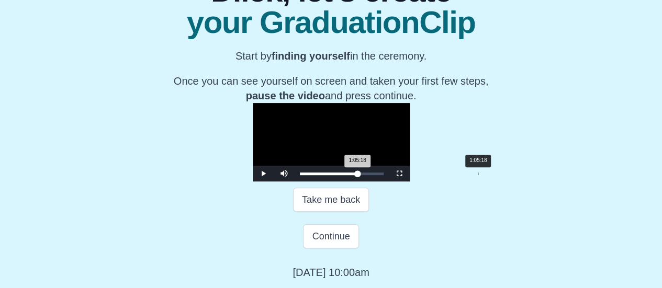
click at [358, 175] on div "1:05:18 Progress : 0%" at bounding box center [329, 174] width 58 height 3
click at [358, 175] on div "1:05:20 Progress : 0%" at bounding box center [329, 174] width 58 height 3
click at [356, 175] on div "1:03:11 Progress : 0%" at bounding box center [328, 174] width 57 height 3
click at [355, 175] on div "1:02:25 Progress : 0%" at bounding box center [327, 174] width 55 height 3
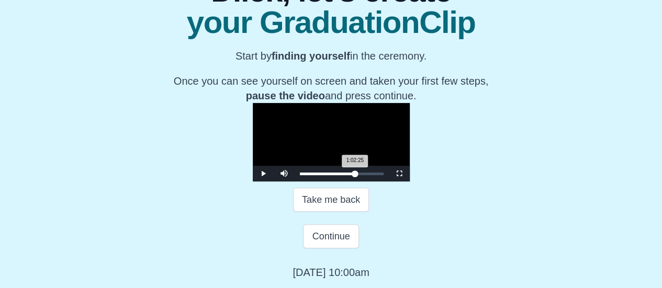
click at [355, 175] on div "1:02:25 Progress : 0%" at bounding box center [327, 174] width 55 height 3
click at [355, 175] on div "1:01:39 Progress : 0%" at bounding box center [327, 174] width 55 height 3
click at [354, 175] on div "1:00:53 Progress : 0%" at bounding box center [327, 174] width 54 height 3
click at [354, 175] on div "1:00:55 Progress : 0%" at bounding box center [327, 174] width 54 height 3
click at [353, 175] on div "1:00:07 Progress : 0%" at bounding box center [326, 174] width 53 height 3
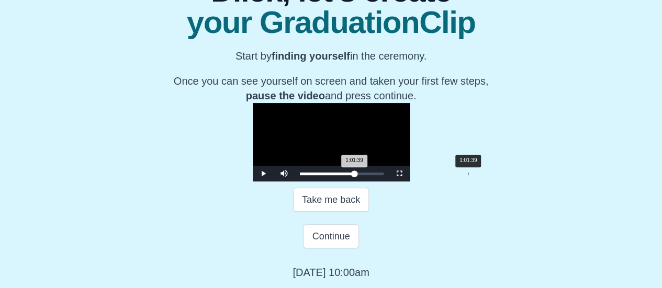
click at [380, 175] on div "Loaded : 0% 1:01:39 1:01:39 Progress : 0%" at bounding box center [342, 174] width 84 height 3
click at [355, 175] on div "1:02:36 Progress : 0%" at bounding box center [327, 174] width 55 height 3
click at [356, 175] on div "1:03:57 Progress : 0%" at bounding box center [328, 174] width 57 height 3
click at [383, 175] on div "Loaded : 0% 1:02:25 1:02:25 Progress : 0%" at bounding box center [342, 174] width 84 height 3
click at [356, 175] on div "1:03:46 Progress : 0%" at bounding box center [328, 174] width 57 height 3
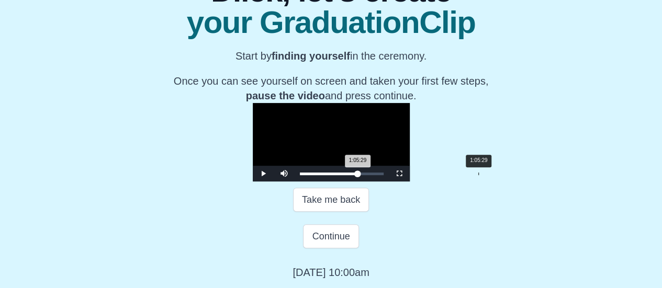
click at [358, 175] on div "1:05:29 Progress : 0%" at bounding box center [329, 174] width 58 height 3
click at [358, 175] on div "1:05:33 Progress : 0%" at bounding box center [329, 174] width 58 height 3
click at [359, 175] on div "1:07:13 Progress : 0%" at bounding box center [330, 174] width 60 height 3
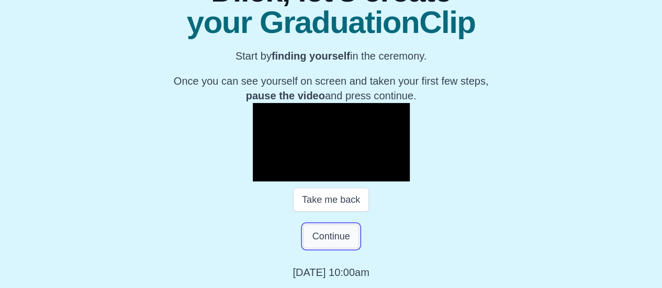
click at [329, 249] on button "Continue" at bounding box center [330, 236] width 55 height 24
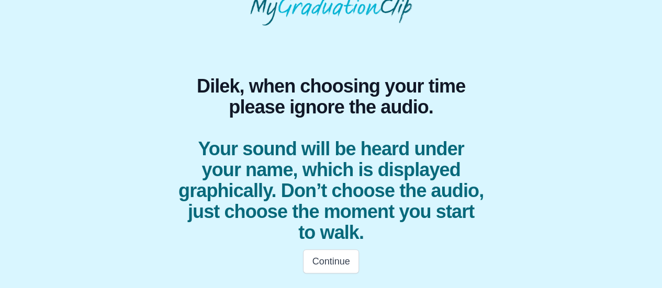
scroll to position [52, 0]
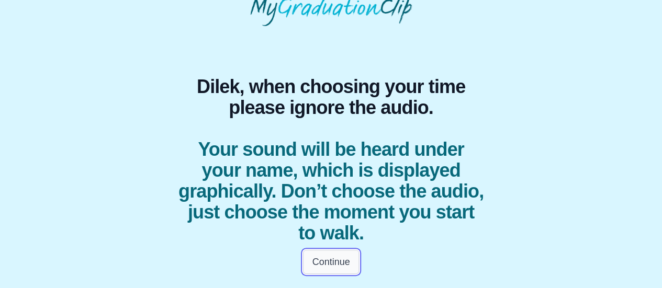
click at [332, 263] on button "Continue" at bounding box center [330, 262] width 55 height 24
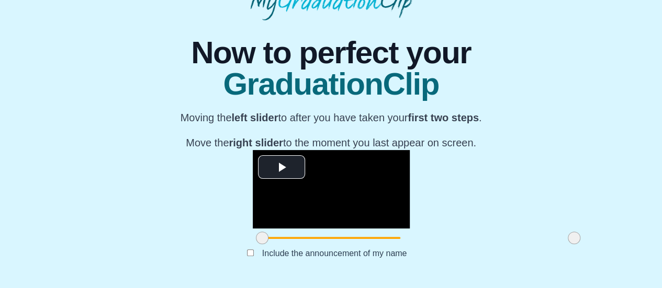
scroll to position [165, 0]
click at [256, 241] on span at bounding box center [262, 238] width 13 height 13
drag, startPoint x: 174, startPoint y: 241, endPoint x: 181, endPoint y: 240, distance: 7.5
click at [263, 240] on span at bounding box center [269, 238] width 13 height 13
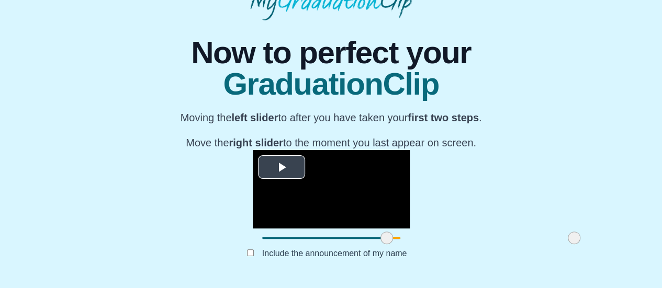
drag, startPoint x: 181, startPoint y: 240, endPoint x: 298, endPoint y: 227, distance: 117.9
click at [298, 227] on div "**********" at bounding box center [331, 198] width 157 height 97
drag, startPoint x: 295, startPoint y: 241, endPoint x: 490, endPoint y: 132, distance: 223.0
click at [410, 150] on div "**********" at bounding box center [331, 198] width 157 height 97
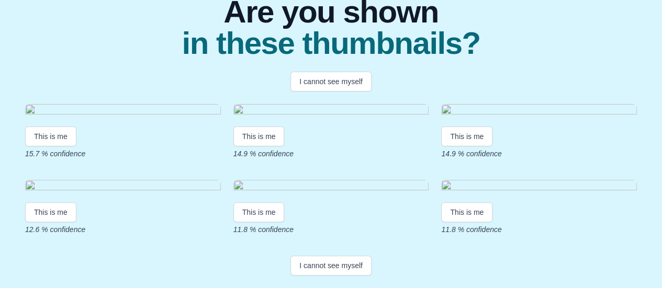
scroll to position [286, 0]
click at [317, 264] on button "I cannot see myself" at bounding box center [330, 266] width 81 height 20
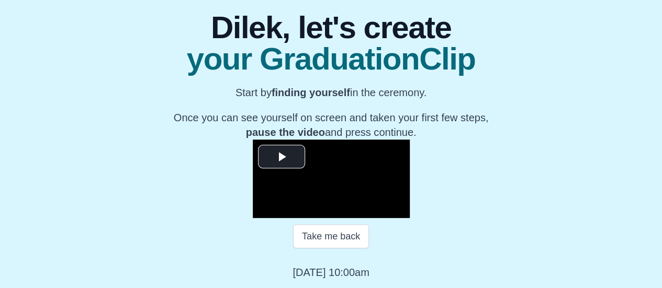
scroll to position [174, 0]
click at [282, 157] on span "Video Player" at bounding box center [282, 157] width 0 height 0
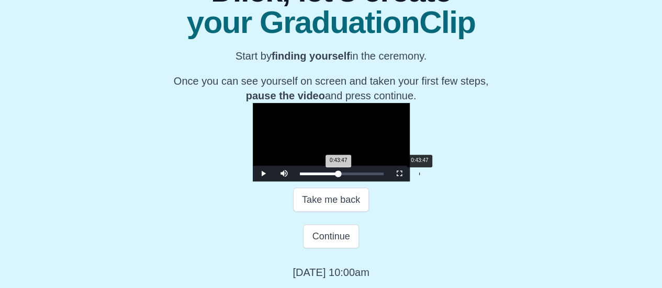
drag, startPoint x: 215, startPoint y: 227, endPoint x: 332, endPoint y: 230, distance: 117.3
click at [332, 175] on div "0:43:47 Progress : 0%" at bounding box center [319, 174] width 39 height 3
drag, startPoint x: 332, startPoint y: 230, endPoint x: 363, endPoint y: 231, distance: 30.9
click at [348, 175] on div "0:55:07 Progress : 0%" at bounding box center [324, 174] width 49 height 3
drag, startPoint x: 363, startPoint y: 231, endPoint x: 391, endPoint y: 226, distance: 29.3
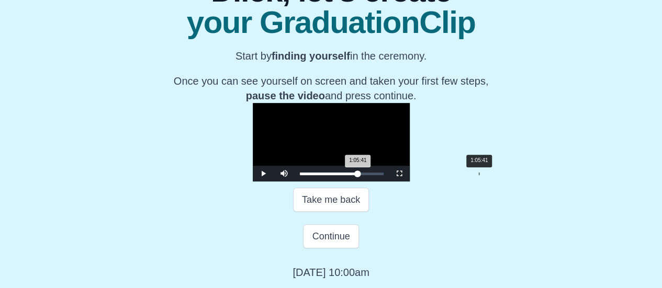
click at [358, 175] on div "1:05:41 Progress : 0%" at bounding box center [329, 174] width 58 height 3
click at [358, 175] on div "1:06:50 Progress : 0%" at bounding box center [329, 174] width 58 height 3
click at [359, 175] on div "1:07:25 Progress : 0%" at bounding box center [330, 174] width 60 height 3
click at [337, 147] on video "Video Player" at bounding box center [331, 142] width 157 height 78
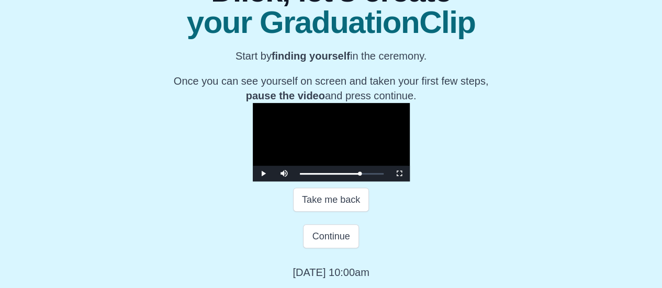
scroll to position [195, 0]
click at [322, 249] on button "Continue" at bounding box center [330, 236] width 55 height 24
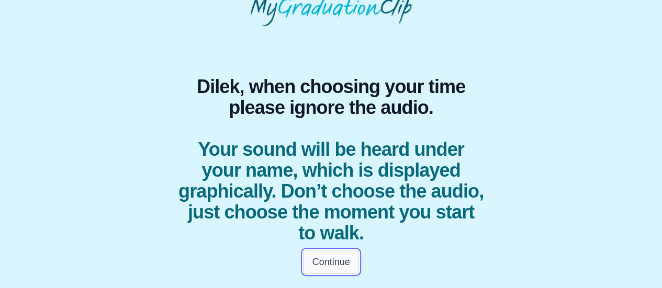
click at [344, 260] on button "Continue" at bounding box center [330, 262] width 55 height 24
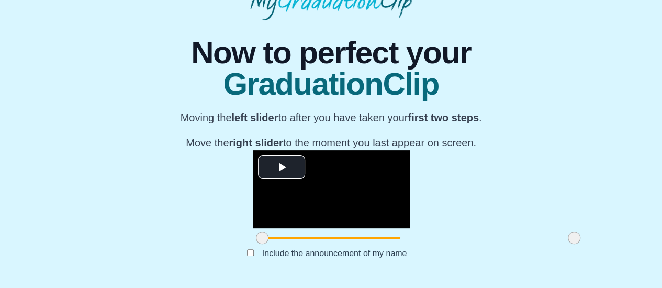
scroll to position [164, 0]
drag, startPoint x: 174, startPoint y: 241, endPoint x: 271, endPoint y: 242, distance: 96.3
click at [353, 242] on span at bounding box center [359, 238] width 13 height 13
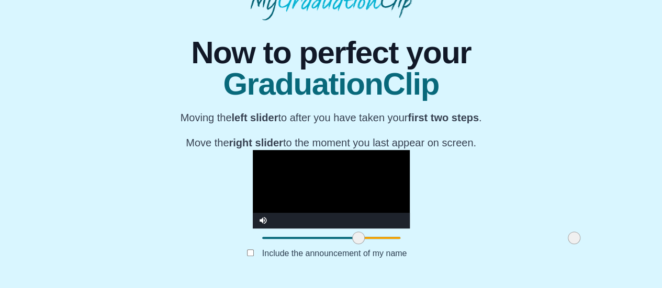
click at [374, 150] on video "Video Player" at bounding box center [331, 189] width 157 height 78
click at [568, 235] on span at bounding box center [574, 238] width 13 height 13
drag, startPoint x: 273, startPoint y: 242, endPoint x: 285, endPoint y: 242, distance: 11.5
click at [364, 242] on span at bounding box center [370, 238] width 13 height 13
drag, startPoint x: 485, startPoint y: 240, endPoint x: 491, endPoint y: 239, distance: 6.5
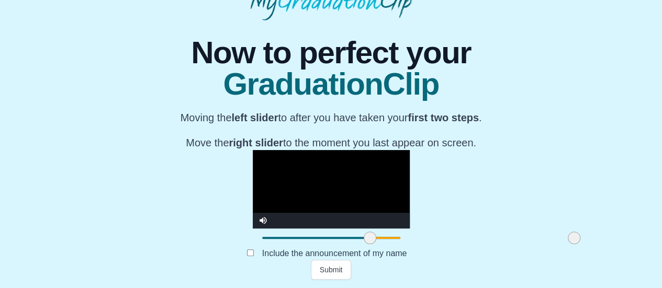
click at [568, 239] on span at bounding box center [574, 238] width 13 height 13
click at [337, 271] on button "Submit" at bounding box center [331, 270] width 41 height 20
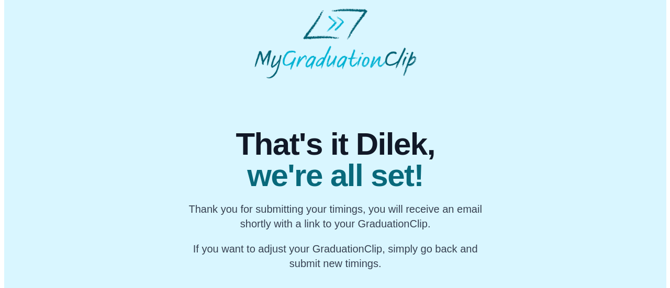
scroll to position [0, 0]
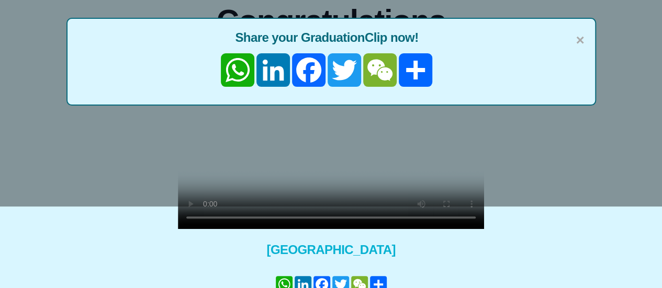
scroll to position [72, 0]
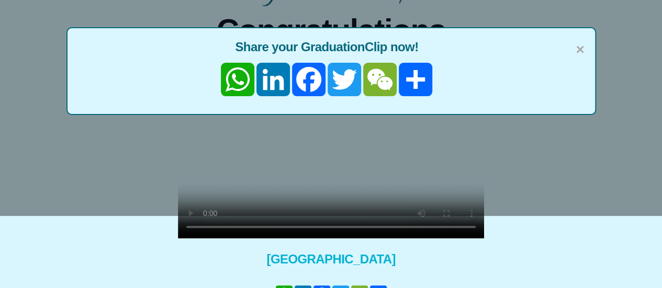
click at [393, 174] on div "× Share your GraduationClip now! WhatsApp LinkedIn Facebook Twitter WeChat Share" at bounding box center [331, 72] width 662 height 288
click at [310, 79] on link "Facebook" at bounding box center [309, 79] width 36 height 33
click at [573, 47] on span "Share your GraduationClip now!" at bounding box center [331, 47] width 507 height 17
click at [577, 50] on span "×" at bounding box center [580, 50] width 8 height 22
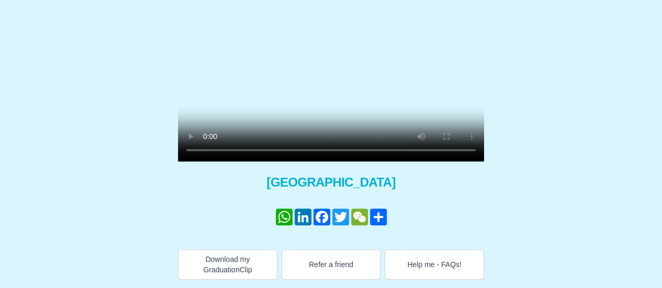
scroll to position [167, 0]
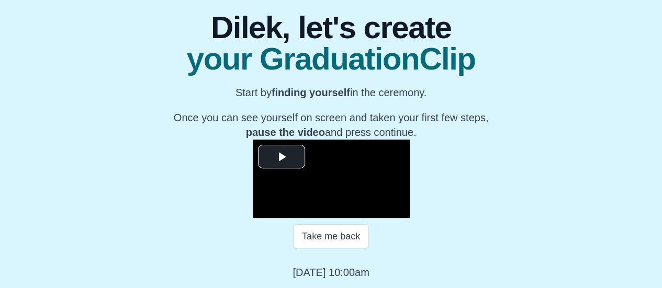
scroll to position [190, 0]
click at [282, 157] on span "Video Player" at bounding box center [282, 157] width 0 height 0
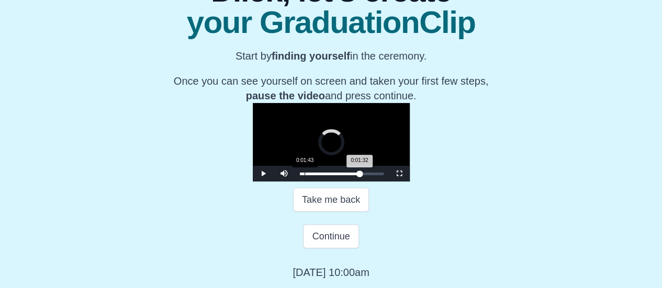
click at [300, 175] on div "0:01:32 Progress : 0%" at bounding box center [330, 174] width 60 height 3
click at [263, 174] on span "Video Player" at bounding box center [263, 174] width 0 height 0
click at [253, 151] on video "Video Player" at bounding box center [331, 142] width 157 height 78
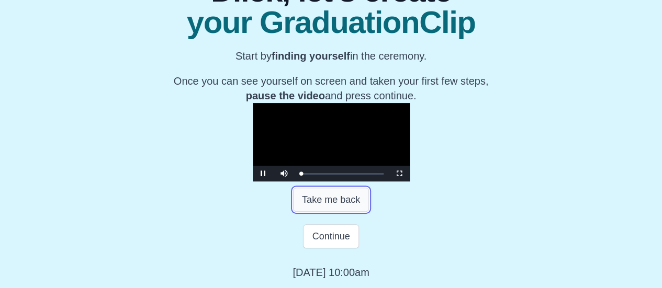
click at [335, 212] on button "Take me back" at bounding box center [331, 200] width 76 height 24
click at [263, 174] on span "Video Player" at bounding box center [263, 174] width 0 height 0
click at [307, 142] on video "Video Player" at bounding box center [331, 142] width 157 height 78
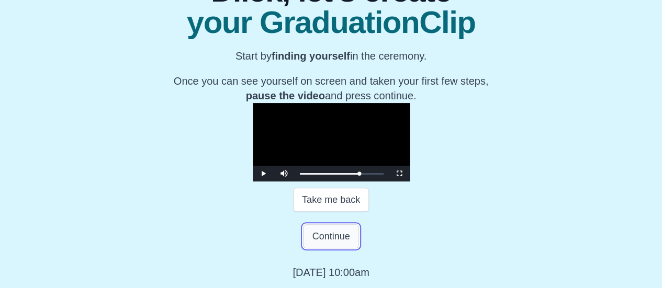
click at [320, 249] on button "Continue" at bounding box center [330, 236] width 55 height 24
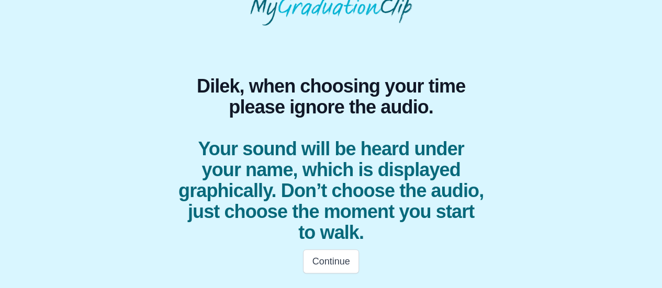
scroll to position [52, 0]
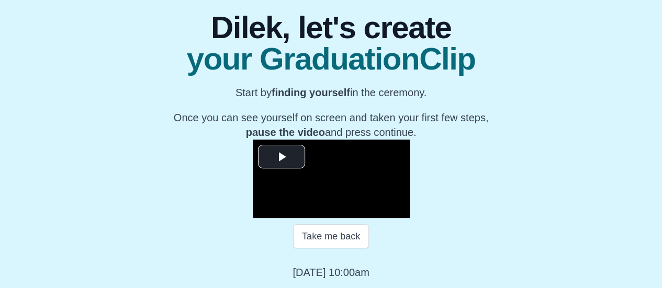
scroll to position [182, 0]
click at [339, 247] on button "Take me back" at bounding box center [331, 236] width 76 height 24
click at [282, 157] on span "Video Player" at bounding box center [282, 157] width 0 height 0
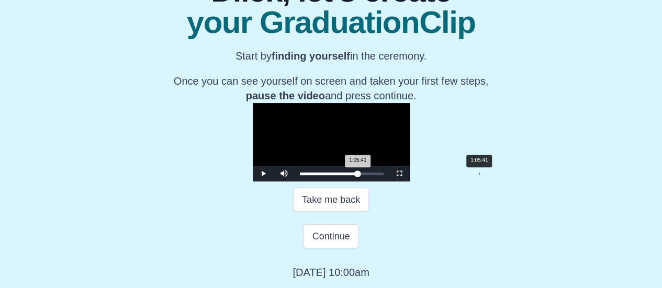
click at [384, 175] on div "Loaded : 0% 1:05:41 1:05:41 Progress : 0%" at bounding box center [342, 174] width 84 height 3
click at [384, 175] on div "Loaded : 0% 1:07:02 1:07:13 Progress : 0%" at bounding box center [342, 174] width 84 height 3
click at [389, 182] on div "Loaded : 0% 1:04:43 1:04:43 Progress : 0%" at bounding box center [342, 174] width 94 height 16
click at [384, 175] on div "Loaded : 0% 1:06:38 1:06:38 Progress : 0%" at bounding box center [342, 174] width 84 height 3
click at [384, 175] on div "Loaded : 0% 1:08:57 1:08:57 Progress : 0%" at bounding box center [342, 174] width 84 height 3
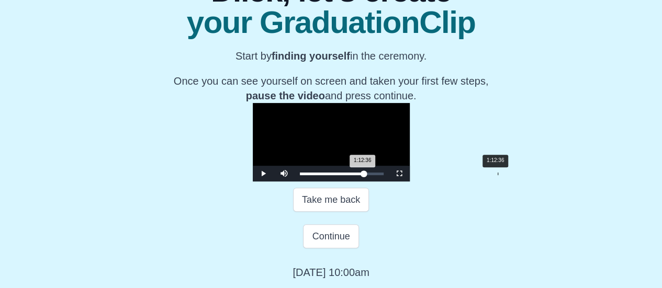
drag, startPoint x: 400, startPoint y: 220, endPoint x: 413, endPoint y: 224, distance: 13.7
click at [389, 182] on div "Loaded : 0% 1:12:36 1:12:36 Progress : 0%" at bounding box center [342, 174] width 94 height 16
drag, startPoint x: 412, startPoint y: 217, endPoint x: 407, endPoint y: 233, distance: 17.0
click at [407, 233] on div "**********" at bounding box center [330, 119] width 331 height 321
drag, startPoint x: 405, startPoint y: 219, endPoint x: 397, endPoint y: 219, distance: 8.4
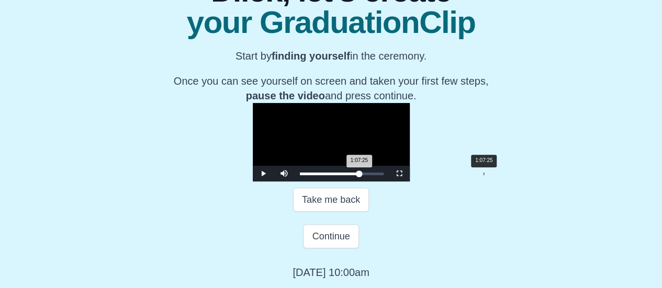
click at [359, 175] on div "1:07:25 Progress : 0%" at bounding box center [330, 174] width 60 height 3
click at [359, 175] on div "1:06:27 Progress : 0%" at bounding box center [329, 174] width 59 height 3
click at [385, 178] on video "Video Player" at bounding box center [331, 142] width 157 height 78
click at [359, 175] on div "1:06:27 Progress : 0%" at bounding box center [329, 174] width 59 height 3
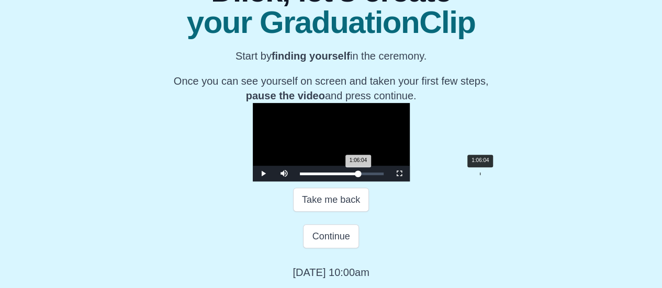
click at [358, 175] on div "1:06:04 Progress : 0%" at bounding box center [329, 174] width 59 height 3
click at [263, 174] on span "Video Player" at bounding box center [263, 174] width 0 height 0
click at [359, 175] on div "1:07:36 Progress : 0%" at bounding box center [330, 174] width 60 height 3
click at [358, 175] on div "1:06:15 Progress : 0%" at bounding box center [329, 174] width 59 height 3
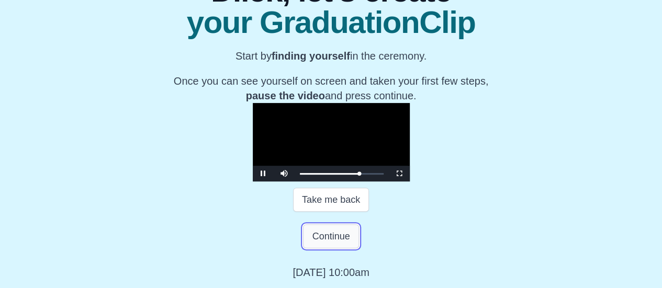
click at [330, 249] on button "Continue" at bounding box center [330, 236] width 55 height 24
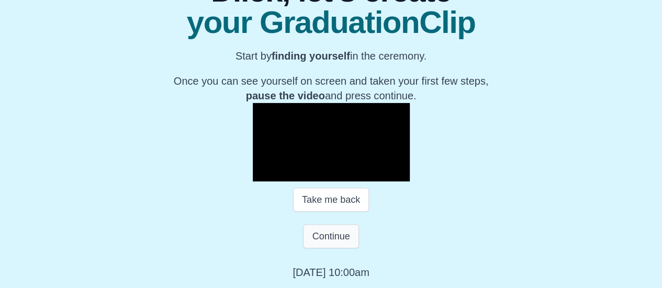
scroll to position [52, 0]
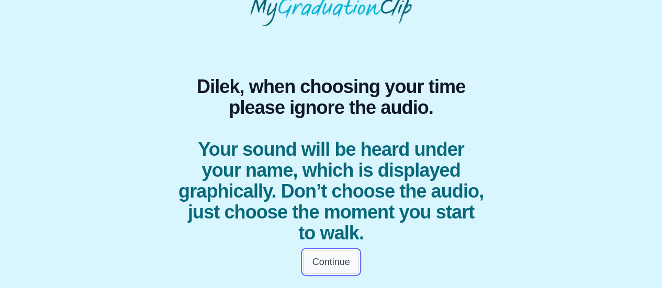
click at [338, 259] on button "Continue" at bounding box center [330, 262] width 55 height 24
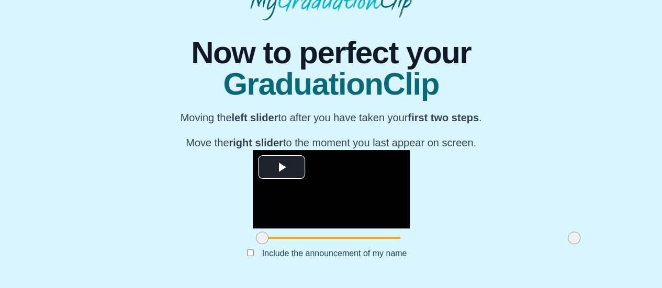
scroll to position [165, 0]
drag, startPoint x: 174, startPoint y: 239, endPoint x: 170, endPoint y: 223, distance: 16.2
click at [253, 223] on div "**********" at bounding box center [331, 198] width 157 height 97
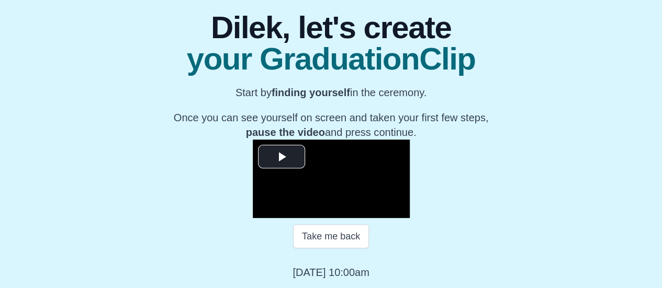
scroll to position [190, 0]
click at [282, 157] on span "Video Player" at bounding box center [282, 157] width 0 height 0
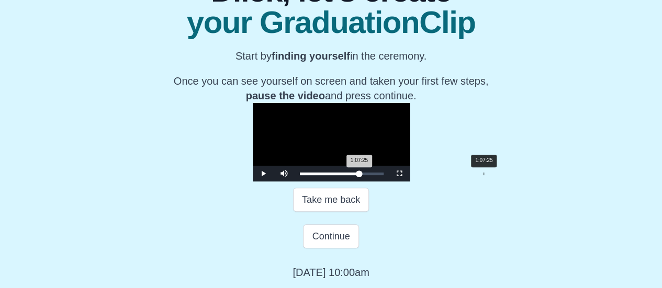
click at [359, 175] on div "1:07:25 Progress : 0%" at bounding box center [330, 174] width 60 height 3
click at [359, 175] on div "1:06:50 Progress : 0%" at bounding box center [329, 174] width 59 height 3
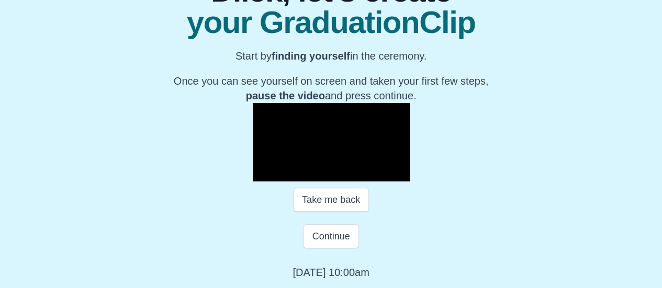
scroll to position [170, 0]
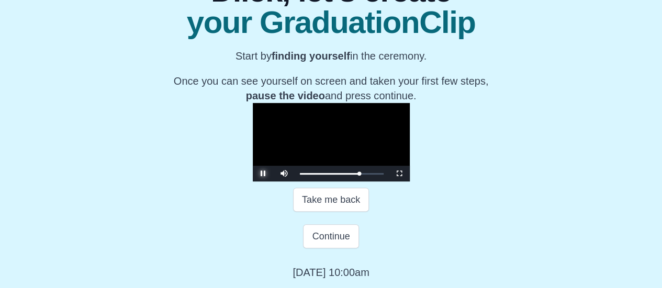
click at [263, 174] on span "Video Player" at bounding box center [263, 174] width 0 height 0
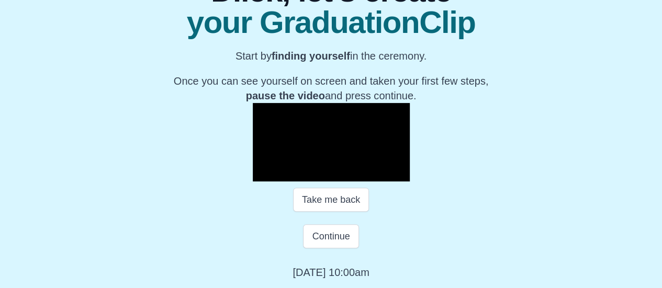
click at [263, 174] on span "Video Player" at bounding box center [263, 174] width 0 height 0
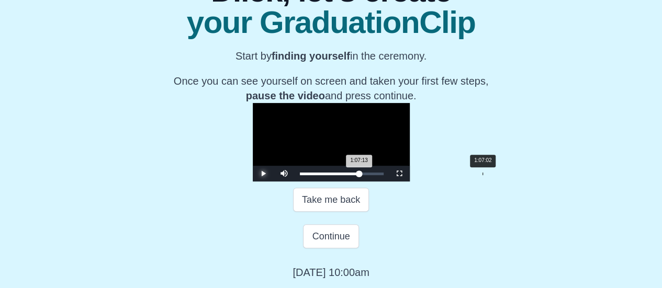
click at [359, 175] on div "1:07:13 Progress : 0%" at bounding box center [329, 174] width 59 height 3
click at [325, 138] on video "Video Player" at bounding box center [331, 142] width 157 height 78
click at [263, 174] on span "Video Player" at bounding box center [263, 174] width 0 height 0
click at [359, 175] on div "1:07:30 Progress : 0%" at bounding box center [330, 174] width 60 height 3
click at [263, 174] on span "Video Player" at bounding box center [263, 174] width 0 height 0
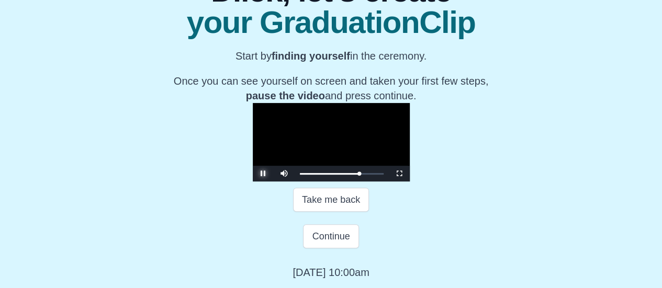
click at [263, 174] on span "Video Player" at bounding box center [263, 174] width 0 height 0
click at [337, 249] on button "Continue" at bounding box center [330, 236] width 55 height 24
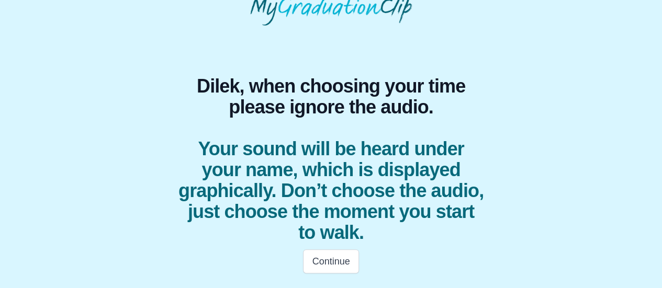
scroll to position [52, 0]
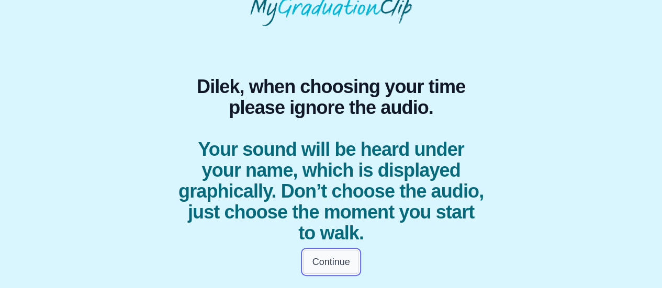
click at [331, 260] on button "Continue" at bounding box center [330, 262] width 55 height 24
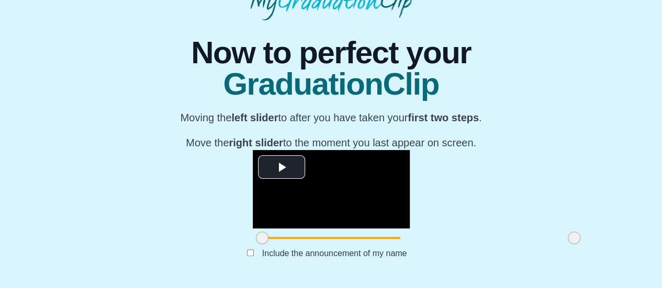
scroll to position [165, 0]
click at [282, 167] on span "Video Player" at bounding box center [282, 167] width 0 height 0
click at [619, 260] on div "**********" at bounding box center [330, 150] width 645 height 260
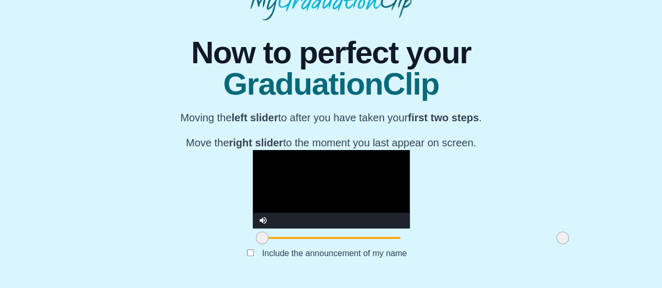
drag, startPoint x: 486, startPoint y: 234, endPoint x: 474, endPoint y: 235, distance: 11.5
click at [556, 235] on span at bounding box center [562, 238] width 13 height 13
click at [350, 153] on video "Video Player" at bounding box center [331, 189] width 157 height 78
click at [292, 150] on video "Video Player" at bounding box center [331, 189] width 157 height 78
click at [558, 238] on span at bounding box center [564, 238] width 13 height 13
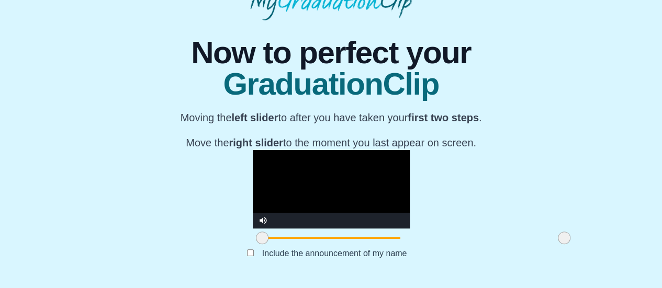
click at [312, 150] on video "Video Player" at bounding box center [331, 189] width 157 height 78
click at [270, 150] on video "Video Player" at bounding box center [331, 189] width 157 height 78
click at [388, 150] on video "Video Player" at bounding box center [331, 189] width 157 height 78
click at [556, 237] on span at bounding box center [562, 238] width 13 height 13
click at [560, 237] on span at bounding box center [566, 238] width 13 height 13
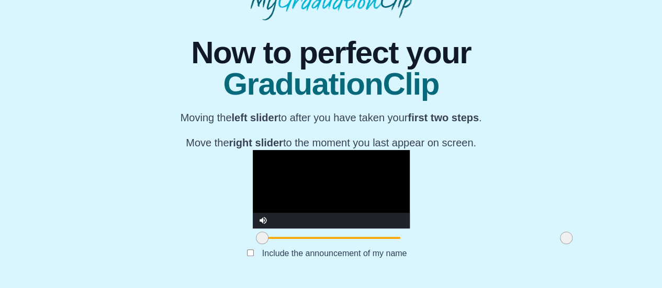
click at [306, 167] on video "Video Player" at bounding box center [331, 189] width 157 height 78
click at [400, 178] on video "Video Player" at bounding box center [331, 189] width 157 height 78
drag, startPoint x: 478, startPoint y: 239, endPoint x: 490, endPoint y: 238, distance: 12.1
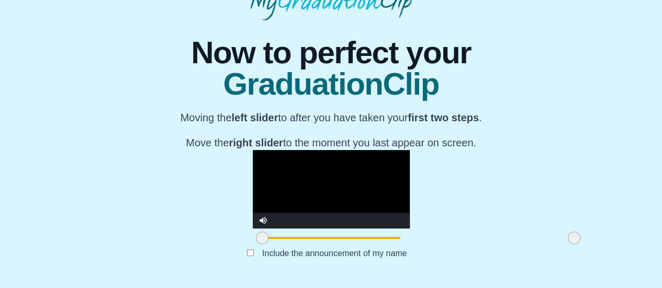
click at [568, 238] on span at bounding box center [574, 238] width 13 height 13
click at [332, 150] on video "Video Player" at bounding box center [331, 189] width 157 height 78
click at [291, 150] on video "Video Player" at bounding box center [331, 189] width 157 height 78
click at [338, 150] on video "Video Player" at bounding box center [331, 189] width 157 height 78
click at [291, 150] on video "Video Player" at bounding box center [331, 189] width 157 height 78
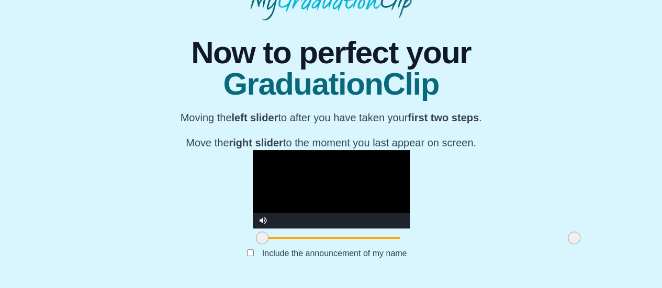
click at [374, 186] on video "Video Player" at bounding box center [331, 189] width 157 height 78
drag, startPoint x: 482, startPoint y: 237, endPoint x: 495, endPoint y: 232, distance: 13.2
click at [565, 232] on div at bounding box center [574, 238] width 19 height 19
click at [568, 239] on span at bounding box center [574, 238] width 13 height 13
click at [334, 150] on video "Video Player" at bounding box center [331, 189] width 157 height 78
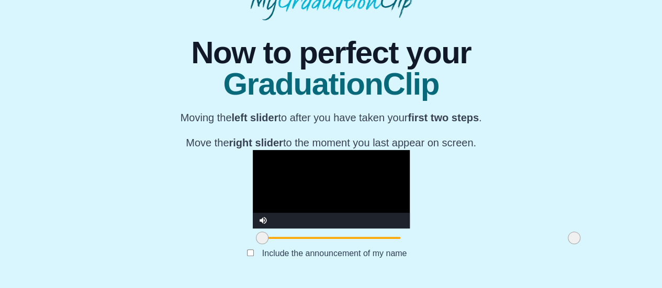
click at [334, 150] on video "Video Player" at bounding box center [331, 189] width 157 height 78
click at [273, 150] on video "Video Player" at bounding box center [331, 189] width 157 height 78
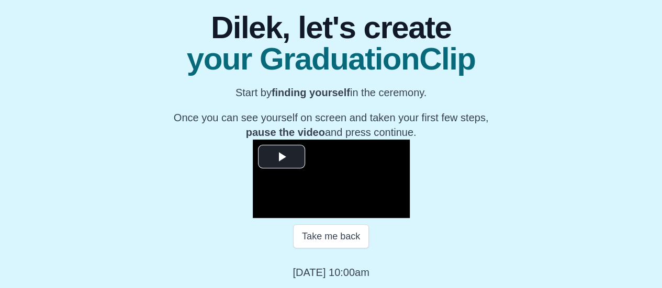
scroll to position [190, 0]
click at [282, 157] on span "Video Player" at bounding box center [282, 157] width 0 height 0
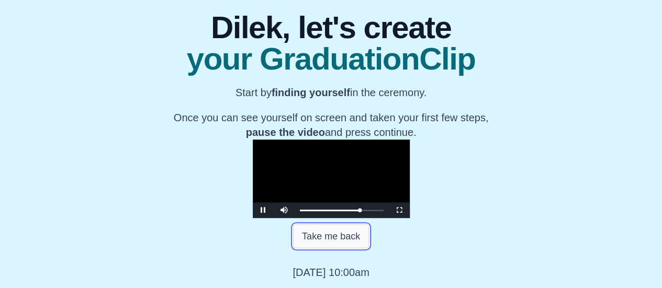
click at [316, 236] on button "Take me back" at bounding box center [331, 236] width 76 height 24
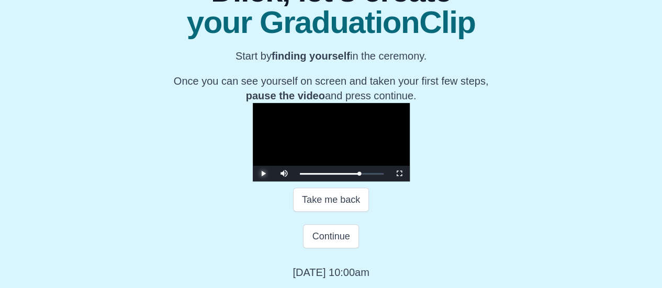
click at [263, 174] on span "Video Player" at bounding box center [263, 174] width 0 height 0
click at [253, 115] on video "Video Player" at bounding box center [331, 142] width 157 height 78
click at [333, 249] on button "Continue" at bounding box center [330, 236] width 55 height 24
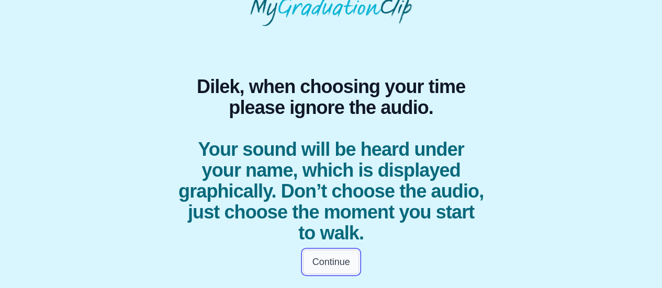
click at [341, 258] on button "Continue" at bounding box center [330, 262] width 55 height 24
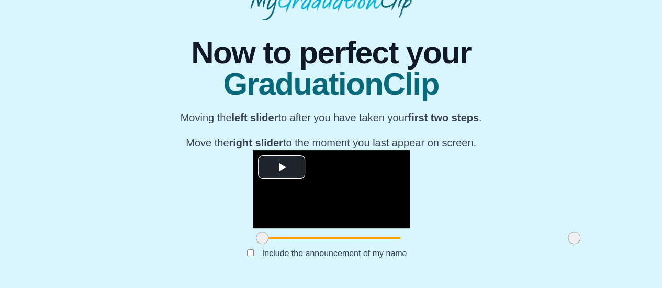
scroll to position [165, 0]
drag, startPoint x: 173, startPoint y: 240, endPoint x: 199, endPoint y: 238, distance: 26.2
click at [282, 238] on span at bounding box center [288, 238] width 13 height 13
drag, startPoint x: 199, startPoint y: 238, endPoint x: 243, endPoint y: 231, distance: 45.1
click at [323, 231] on div at bounding box center [332, 238] width 19 height 19
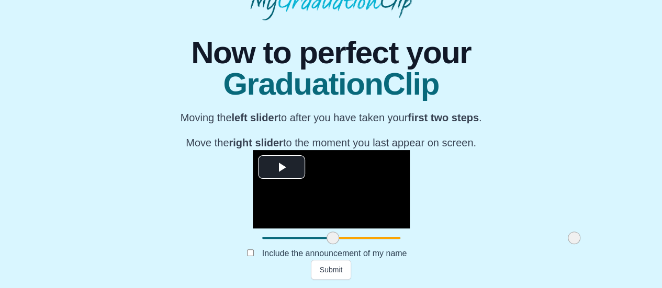
drag, startPoint x: 487, startPoint y: 238, endPoint x: 531, endPoint y: 233, distance: 44.2
click at [531, 233] on div "**********" at bounding box center [330, 150] width 645 height 260
click at [336, 269] on button "Submit" at bounding box center [331, 270] width 41 height 20
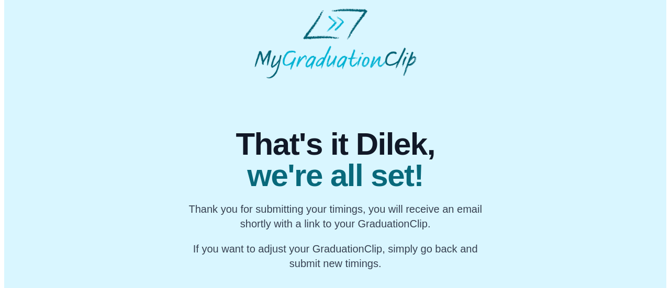
scroll to position [0, 0]
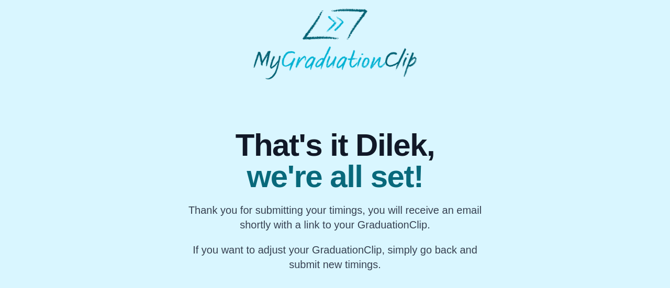
click at [530, 192] on div "That's it Dilek, we're all set! Thank you for submitting your timings, you will…" at bounding box center [334, 176] width 653 height 193
click at [580, 225] on div "That's it Dilek, we're all set! Thank you for submitting your timings, you will…" at bounding box center [334, 176] width 653 height 193
click at [542, 119] on div "That's it Dilek, we're all set! Thank you for submitting your timings, you will…" at bounding box center [334, 176] width 653 height 193
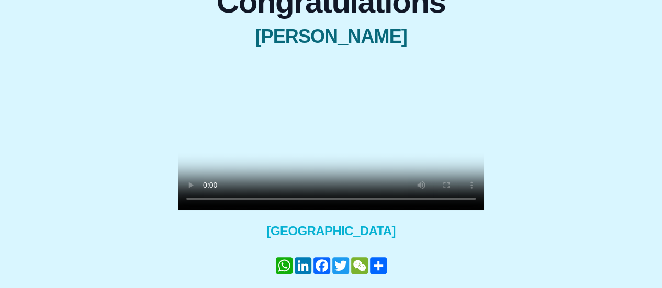
scroll to position [104, 0]
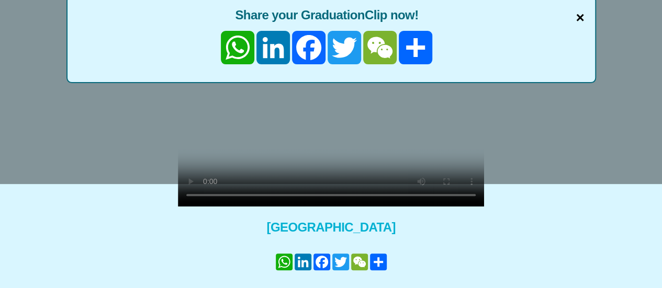
click at [581, 21] on span "×" at bounding box center [580, 18] width 8 height 22
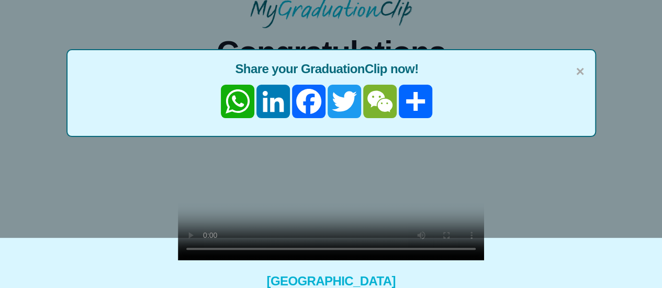
scroll to position [44, 0]
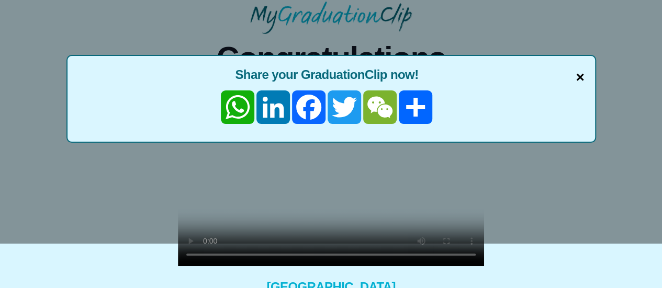
click at [580, 78] on span "×" at bounding box center [580, 77] width 8 height 22
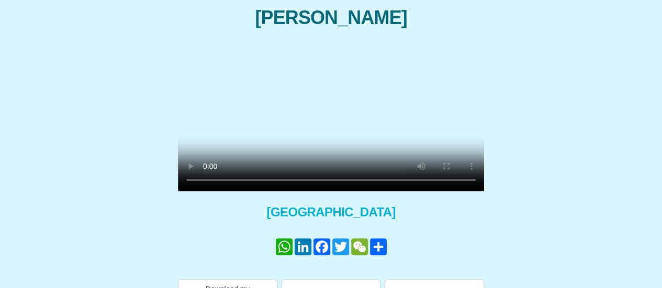
scroll to position [122, 0]
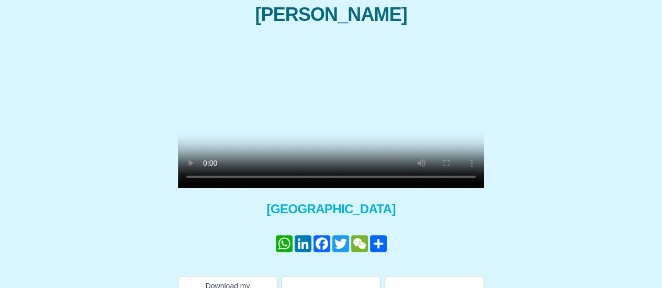
click at [83, 66] on div "Congratulations Dilek Canik × Share your GraduationClip now! WhatsApp LinkedIn …" at bounding box center [330, 131] width 645 height 351
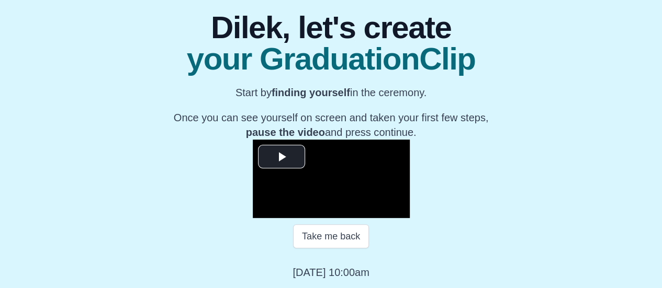
scroll to position [167, 0]
click at [282, 157] on span "Video Player" at bounding box center [282, 157] width 0 height 0
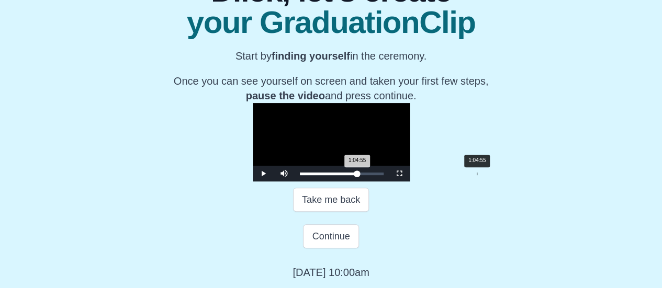
click at [384, 175] on div "Loaded : 0% 1:04:55 1:04:55 Progress : 0%" at bounding box center [342, 174] width 84 height 3
click at [358, 175] on div "1:06:15 Progress : 0%" at bounding box center [329, 174] width 59 height 3
click at [359, 175] on div "1:07:13 Progress : 0%" at bounding box center [330, 174] width 60 height 3
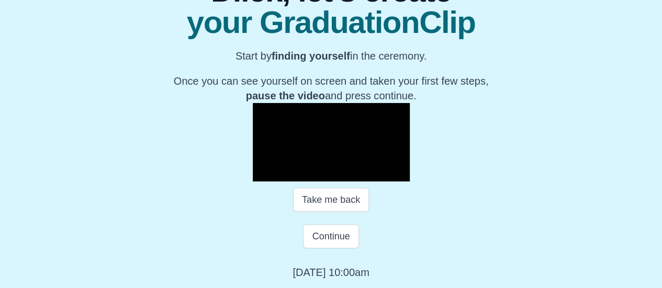
click at [253, 182] on video "Video Player" at bounding box center [331, 142] width 157 height 78
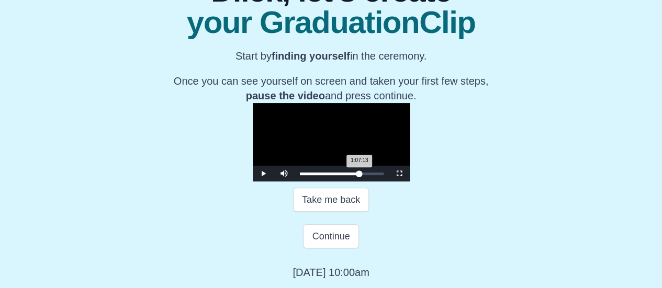
click at [359, 175] on div "1:07:13 Progress : 0%" at bounding box center [330, 174] width 60 height 3
click at [359, 175] on div "1:07:36 Progress : 0%" at bounding box center [330, 174] width 60 height 3
click at [359, 175] on div "1:07:13 Progress : 0%" at bounding box center [330, 174] width 60 height 3
click at [359, 175] on div "1:07:48 Progress : 0%" at bounding box center [330, 174] width 60 height 3
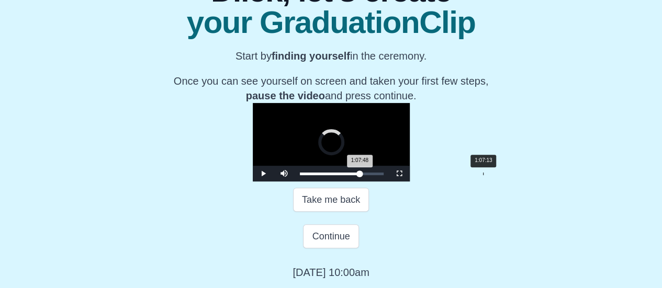
click at [360, 175] on div "1:07:48 Progress : 0%" at bounding box center [330, 174] width 60 height 3
click at [359, 175] on div "1:07:13 Progress : 0%" at bounding box center [330, 174] width 60 height 3
click at [360, 175] on div "1:07:59 Progress : 0%" at bounding box center [330, 174] width 60 height 3
click at [359, 175] on div "1:07:36 Progress : 0%" at bounding box center [330, 174] width 60 height 3
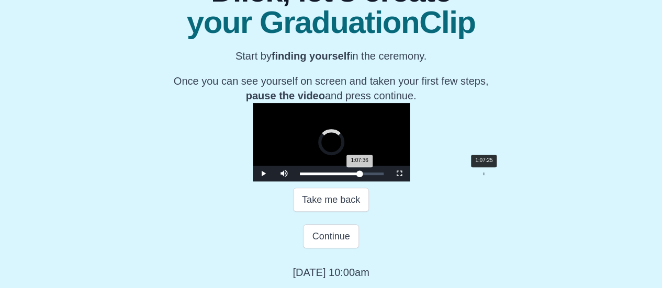
click at [359, 175] on div "1:07:36 Progress : 0%" at bounding box center [330, 174] width 60 height 3
click at [359, 175] on div "1:07:25 Progress : 0%" at bounding box center [330, 174] width 60 height 3
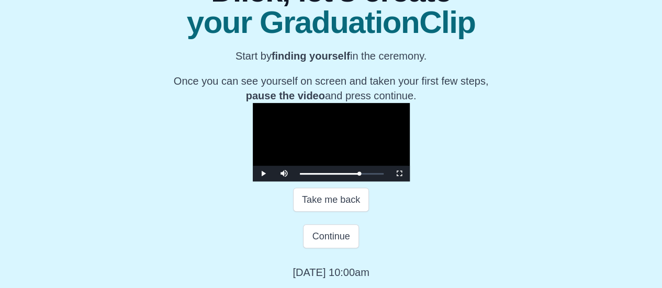
click at [253, 182] on video "Video Player" at bounding box center [331, 142] width 157 height 78
click at [263, 174] on span "Video Player" at bounding box center [263, 174] width 0 height 0
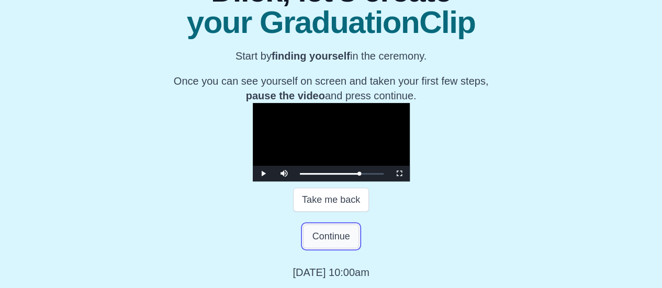
click at [331, 239] on button "Continue" at bounding box center [330, 236] width 55 height 24
click at [330, 235] on button "Continue" at bounding box center [330, 236] width 55 height 24
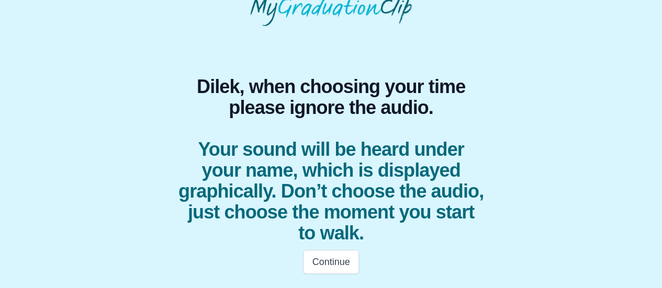
click at [330, 235] on span "Your sound will be heard under your name, which is displayed graphically. Don’t…" at bounding box center [331, 191] width 306 height 105
click at [331, 263] on button "Continue" at bounding box center [330, 262] width 55 height 24
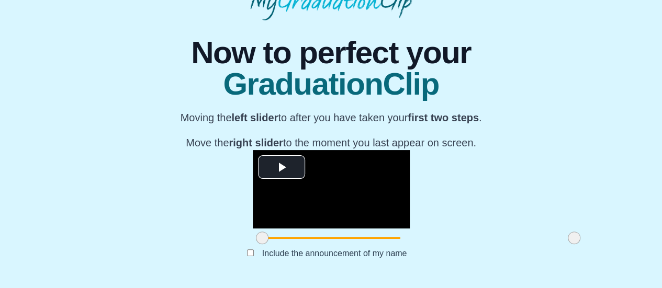
scroll to position [130, 0]
click at [282, 167] on span "Video Player" at bounding box center [282, 167] width 0 height 0
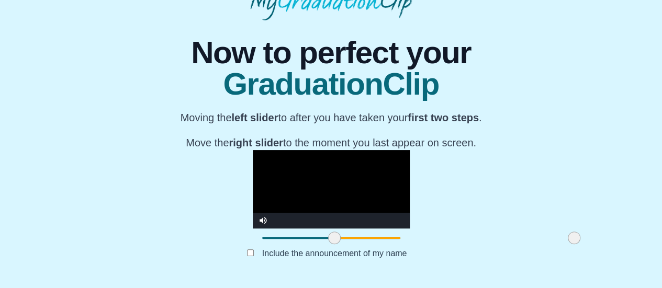
drag, startPoint x: 174, startPoint y: 275, endPoint x: 246, endPoint y: 264, distance: 73.0
click at [325, 248] on div at bounding box center [334, 238] width 19 height 19
drag, startPoint x: 485, startPoint y: 272, endPoint x: 494, endPoint y: 271, distance: 10.0
click at [565, 248] on div at bounding box center [574, 238] width 19 height 19
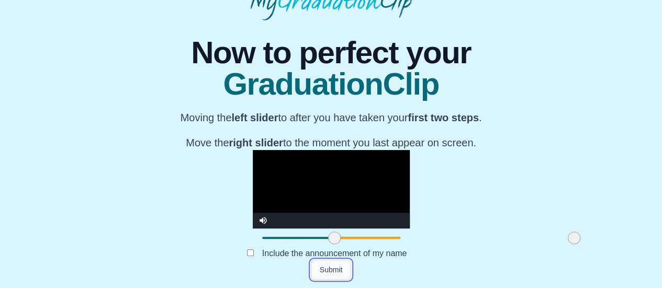
click at [327, 269] on button "Submit" at bounding box center [331, 270] width 41 height 20
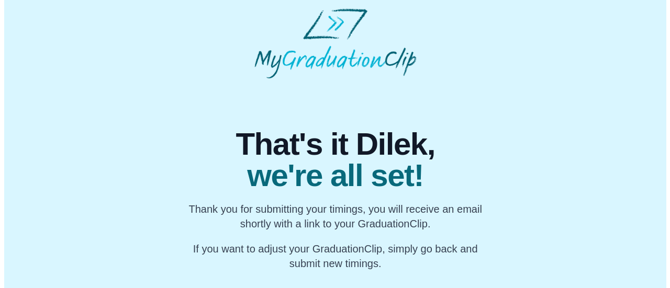
scroll to position [0, 0]
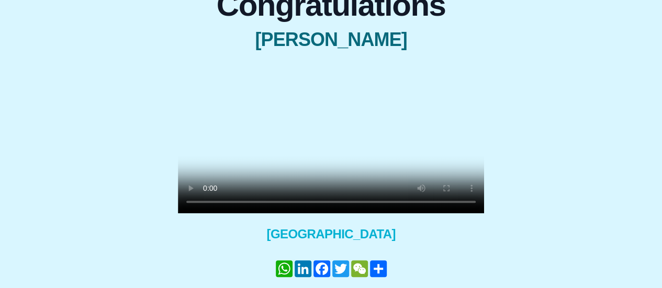
scroll to position [105, 0]
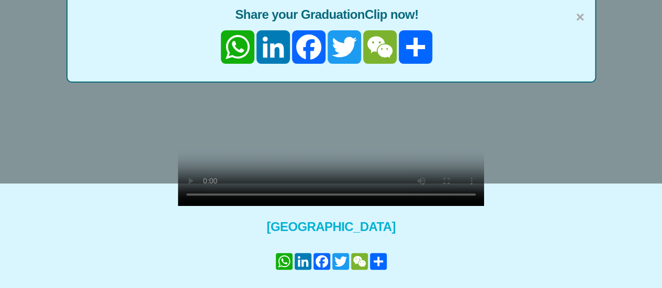
click at [584, 21] on div "× Share your GraduationClip now! WhatsApp LinkedIn Facebook Twitter WeChat Share" at bounding box center [331, 39] width 530 height 88
click at [570, 137] on div "× Share your GraduationClip now! WhatsApp LinkedIn Facebook Twitter WeChat Share" at bounding box center [331, 39] width 662 height 288
click at [581, 15] on span "×" at bounding box center [580, 17] width 8 height 22
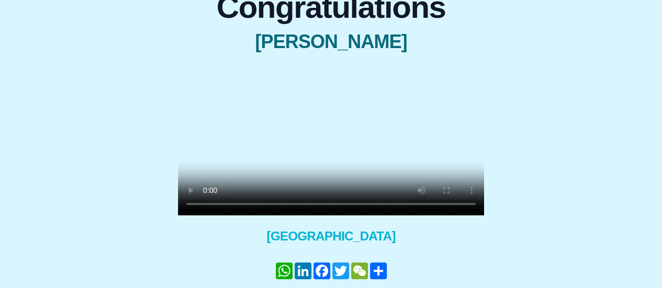
scroll to position [105, 0]
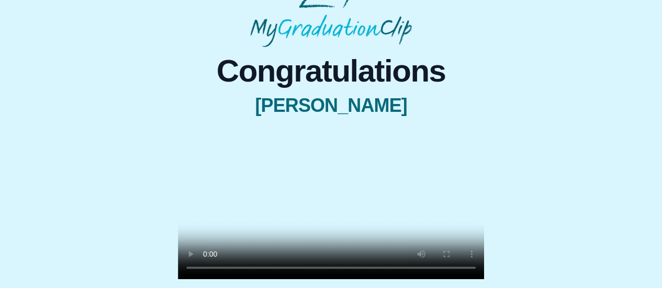
scroll to position [21, 0]
